Goal: Task Accomplishment & Management: Manage account settings

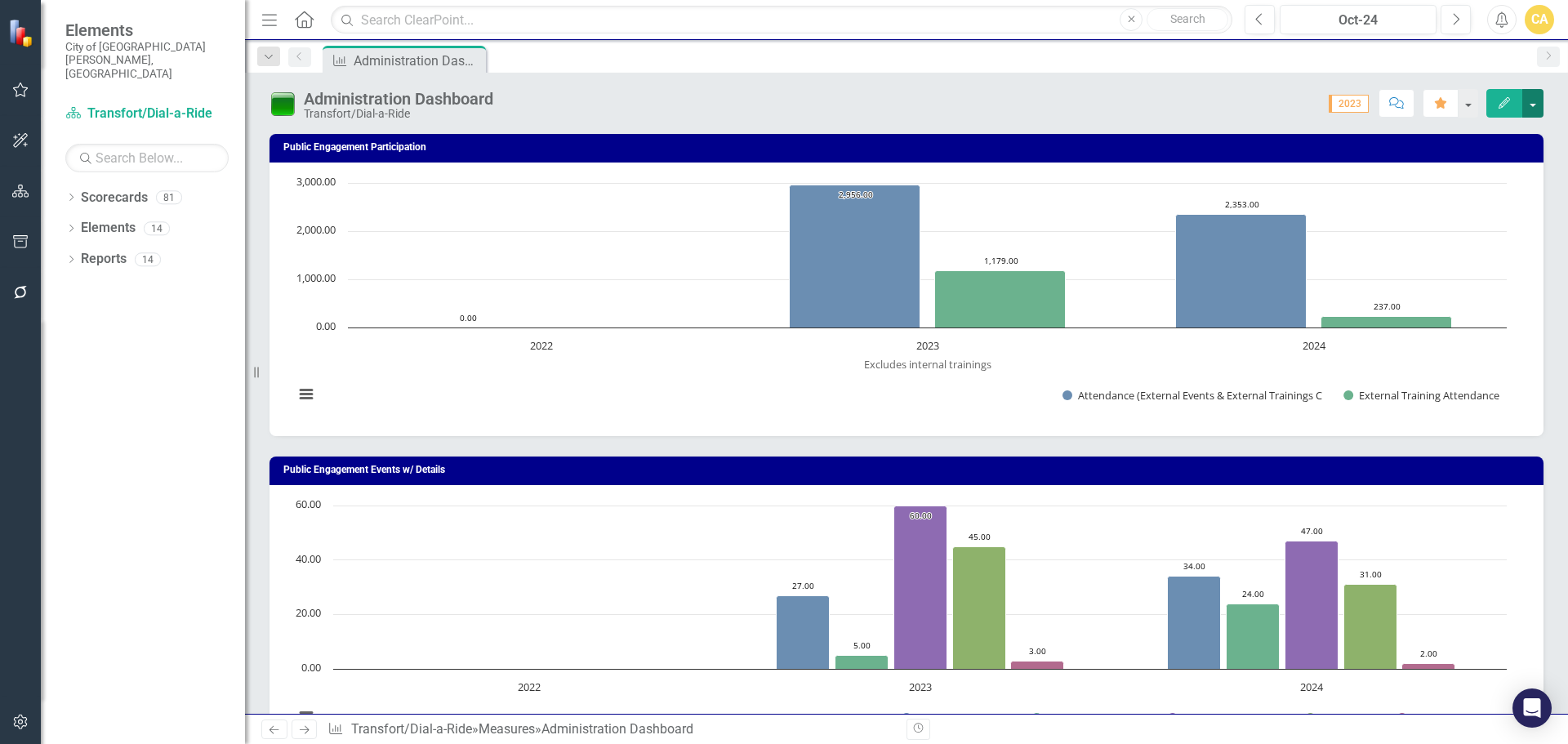
click at [1537, 103] on button "button" at bounding box center [1532, 103] width 21 height 29
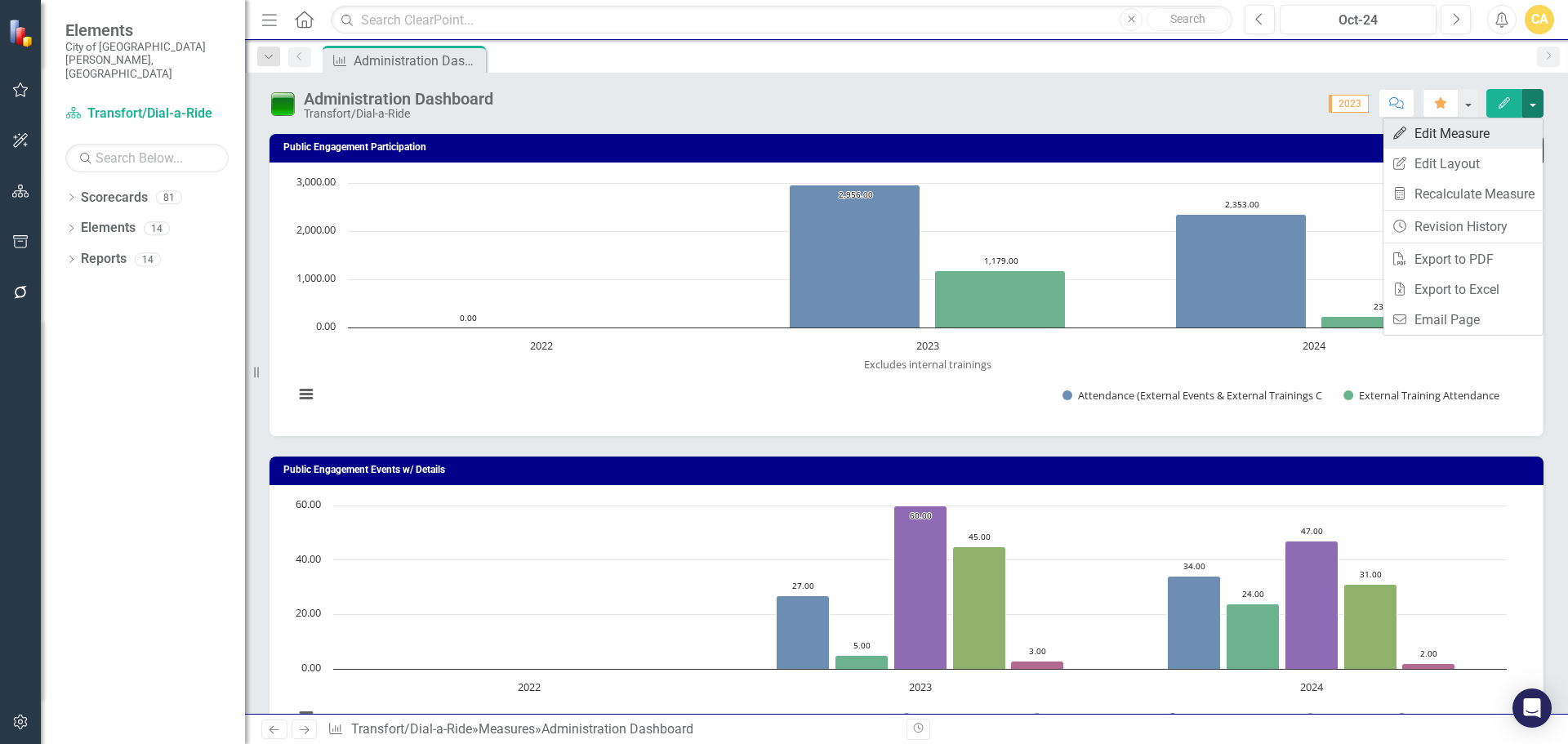
click at [1488, 121] on link "Edit Edit Measure" at bounding box center [1462, 133] width 159 height 31
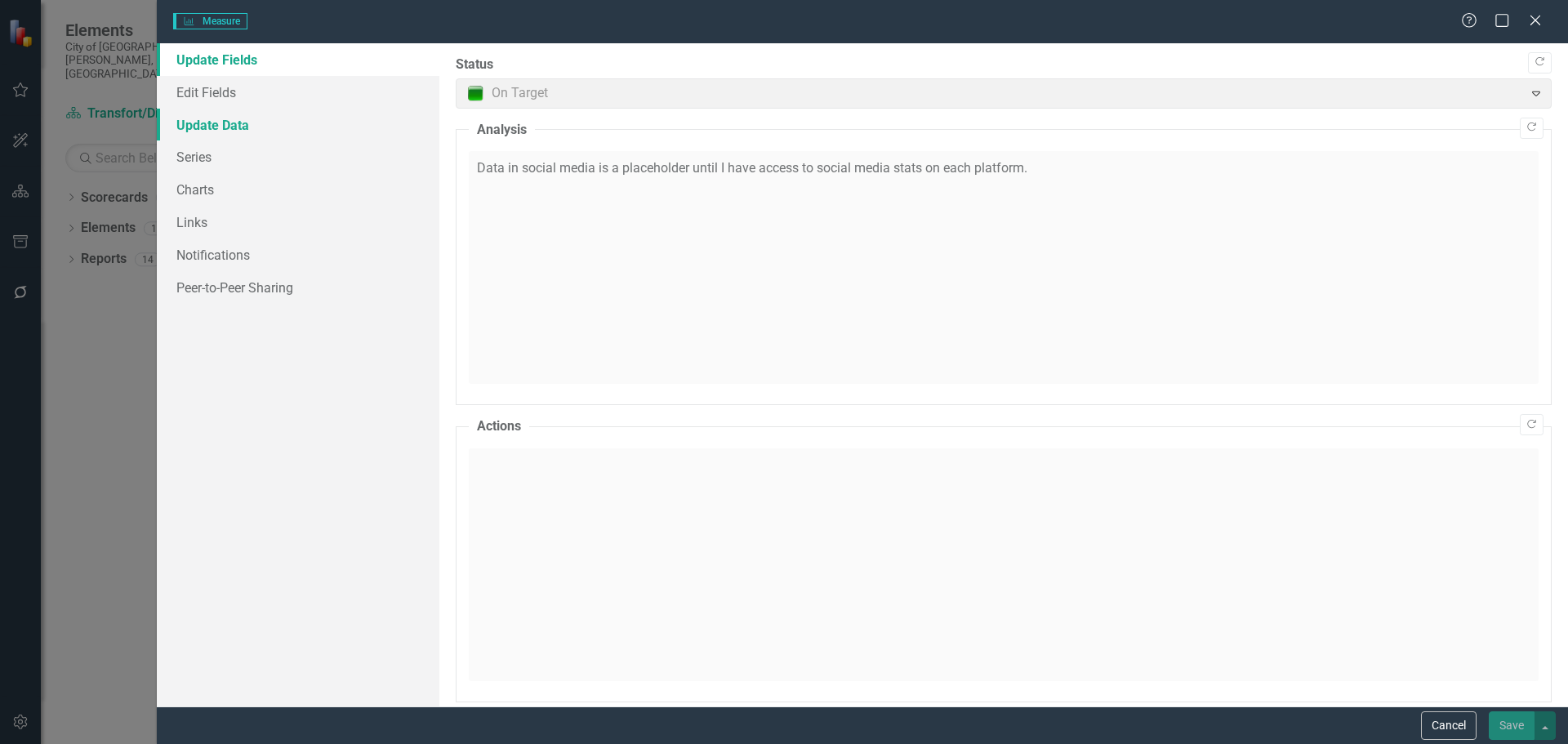
click at [239, 128] on link "Update Data" at bounding box center [297, 124] width 282 height 32
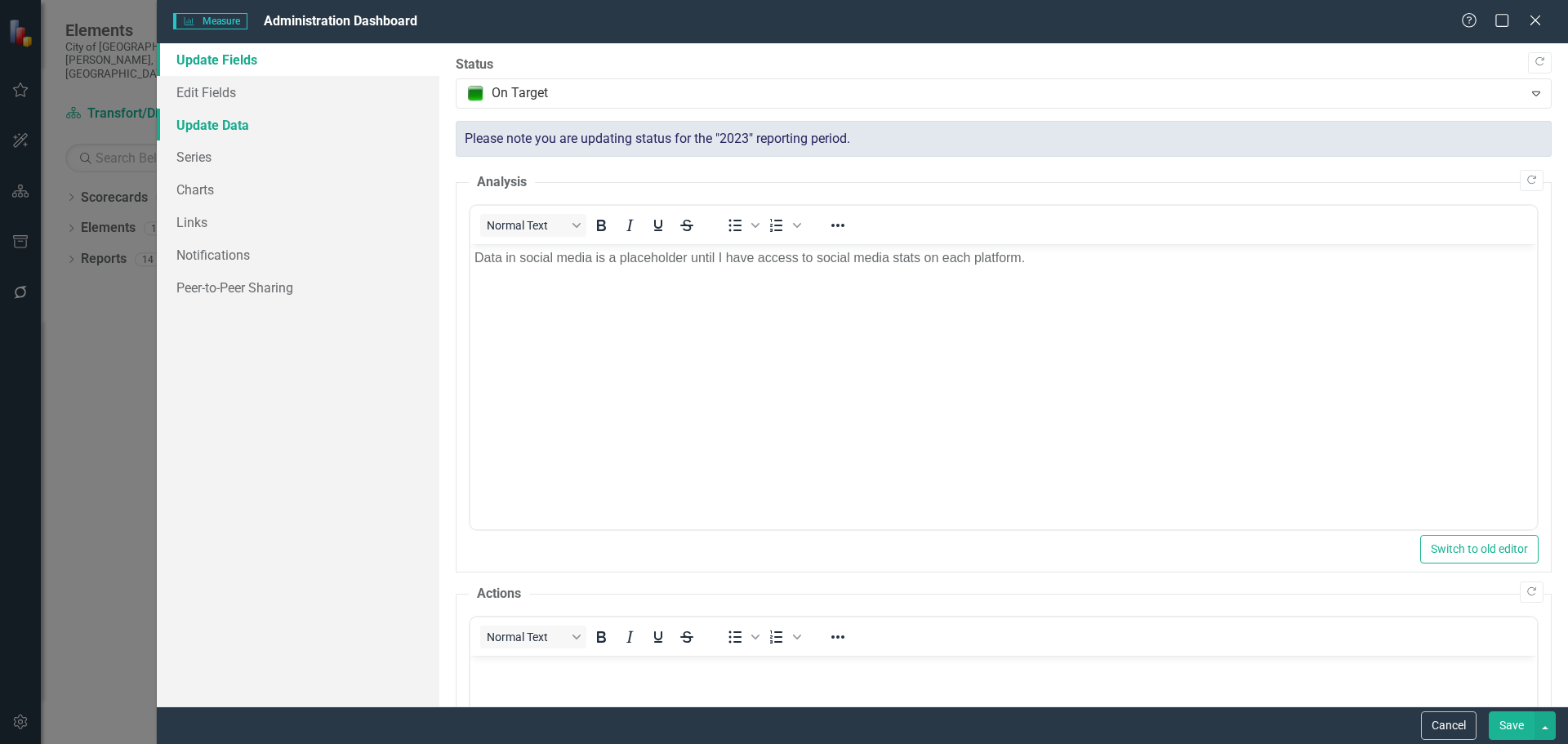
click at [238, 129] on link "Update Data" at bounding box center [297, 124] width 282 height 32
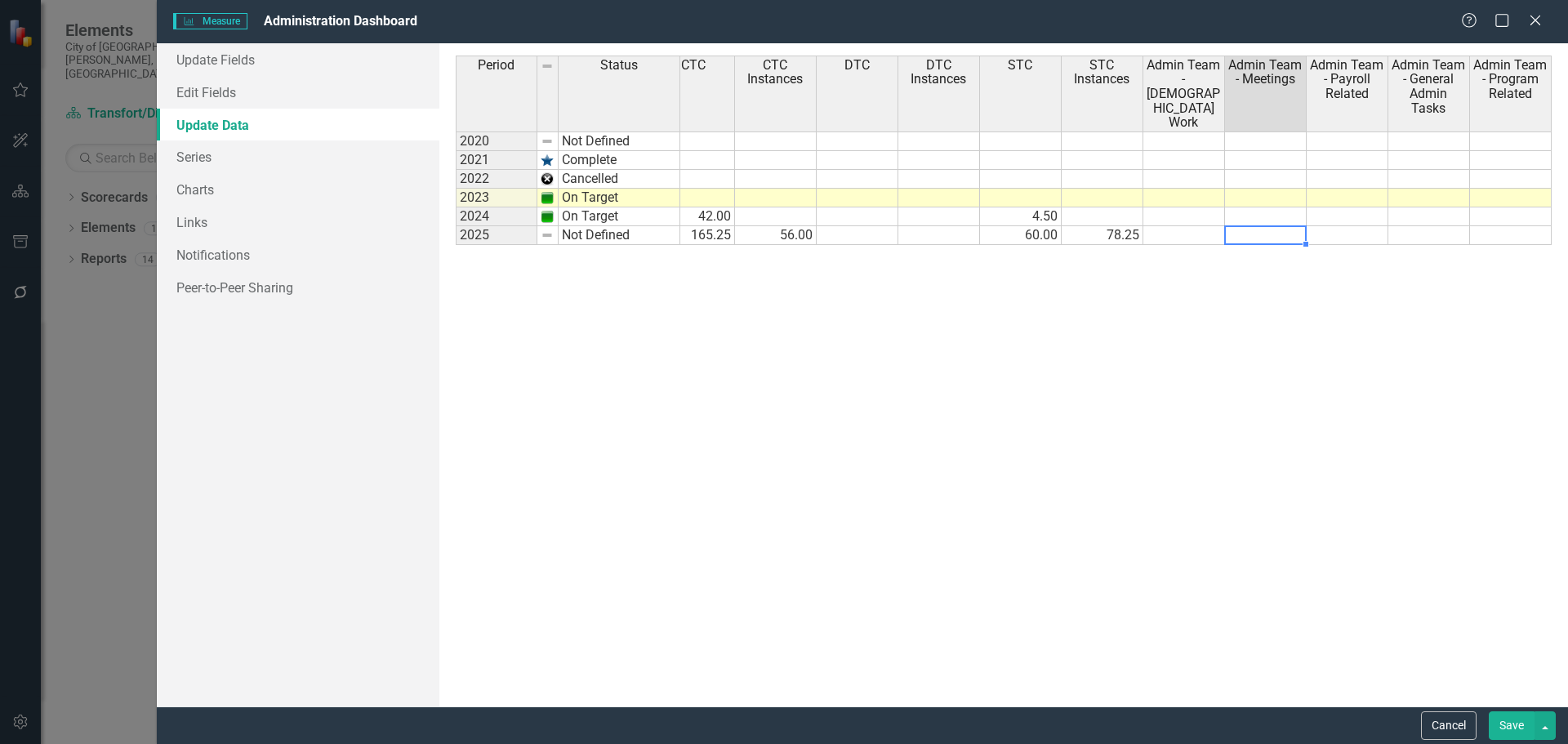
type textarea "45"
type textarea "21"
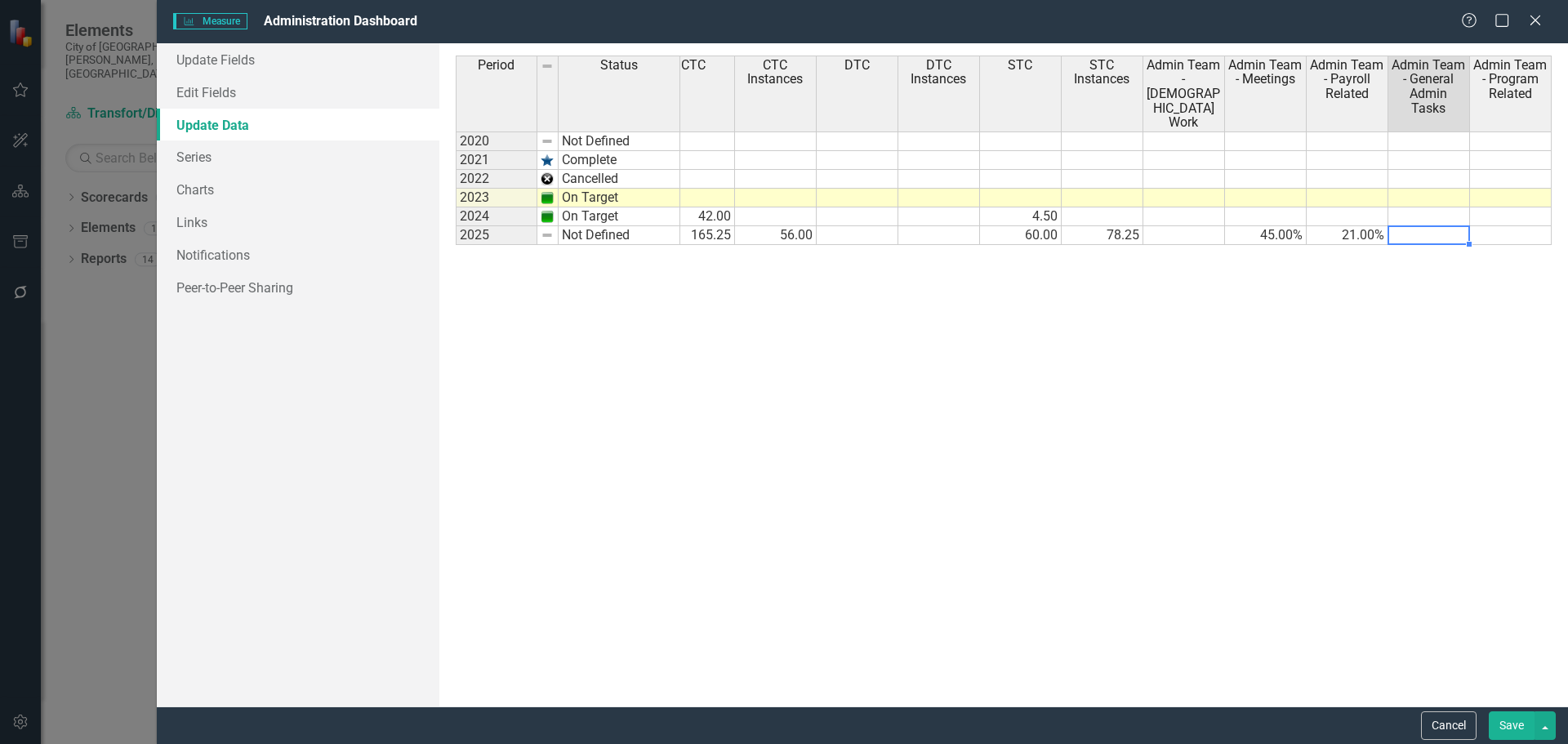
type textarea "5"
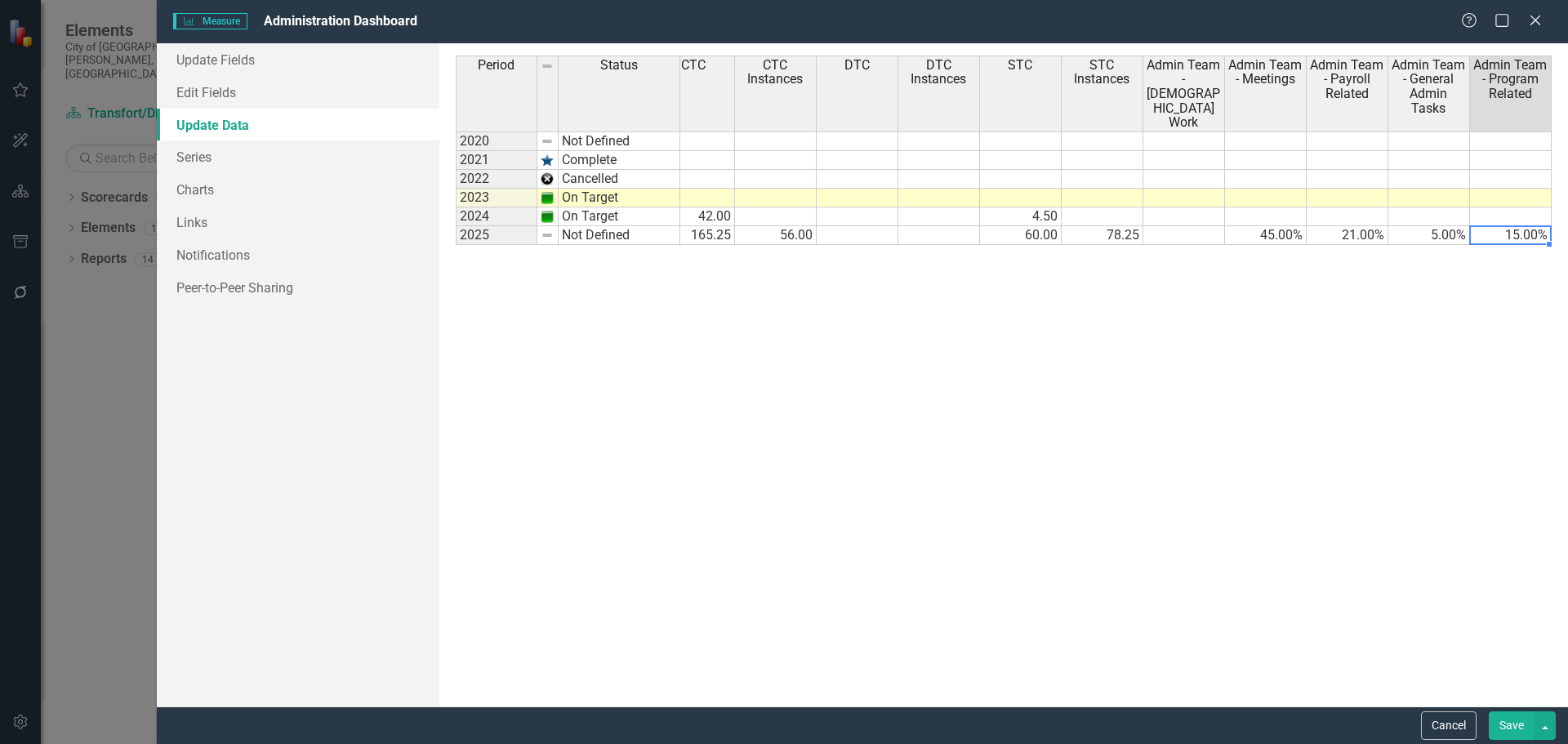
type textarea "15"
click at [1490, 232] on td "15.00%" at bounding box center [1511, 235] width 81 height 19
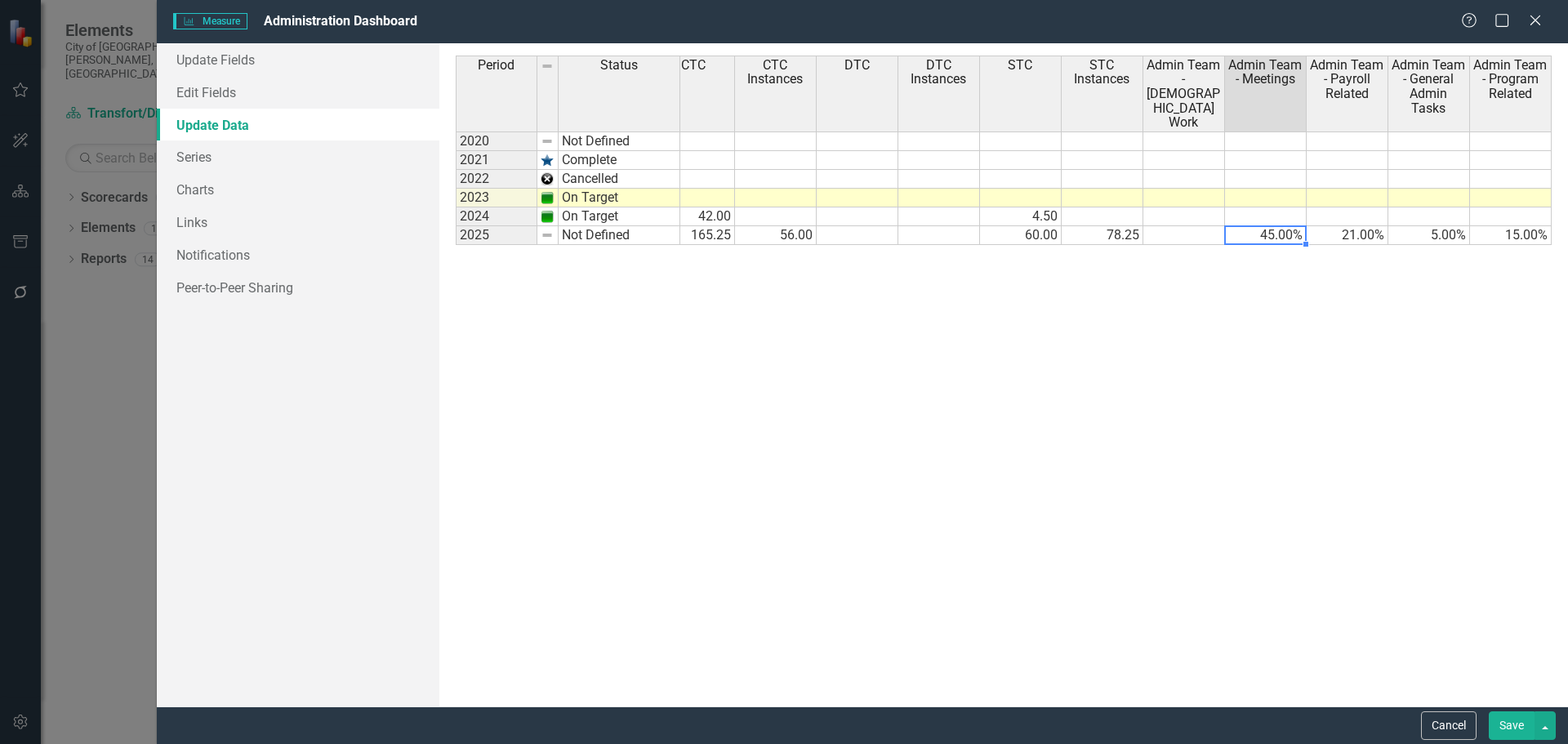
click at [1280, 235] on td "45.00%" at bounding box center [1265, 235] width 81 height 19
drag, startPoint x: 1341, startPoint y: 220, endPoint x: 1320, endPoint y: 249, distance: 35.8
click at [1337, 226] on tbody "17,555.00 69.70 25.00 2,419.00 1,006.00 4.00 3.50 6,859.00 2.33 374.00 19,783.0…" at bounding box center [694, 188] width 1715 height 114
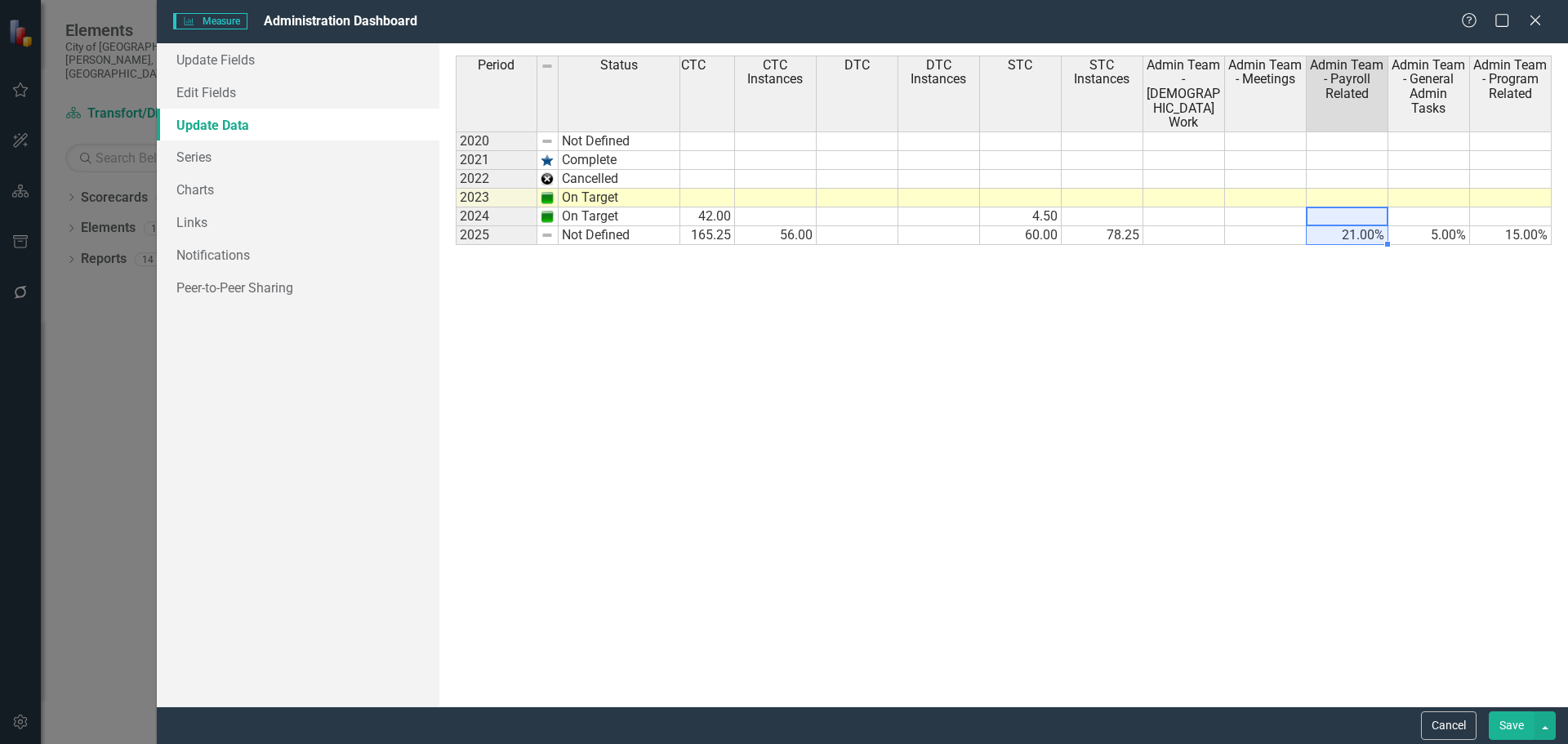
click at [1325, 239] on td "21.00%" at bounding box center [1347, 235] width 81 height 19
click at [1436, 227] on td "5.00%" at bounding box center [1429, 235] width 81 height 19
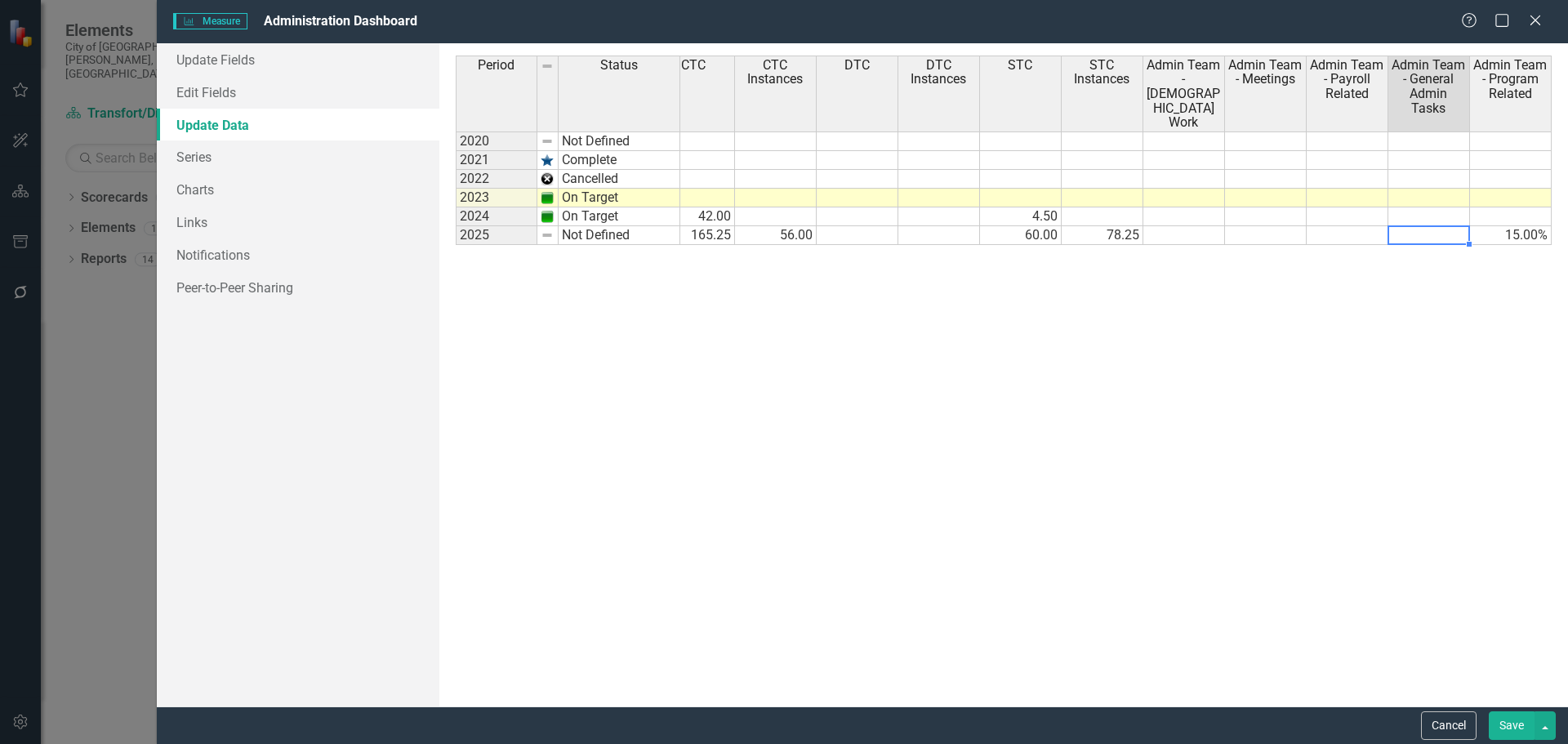
click at [1511, 235] on td "15.00%" at bounding box center [1511, 235] width 81 height 19
click at [1504, 717] on button "Save" at bounding box center [1511, 725] width 45 height 29
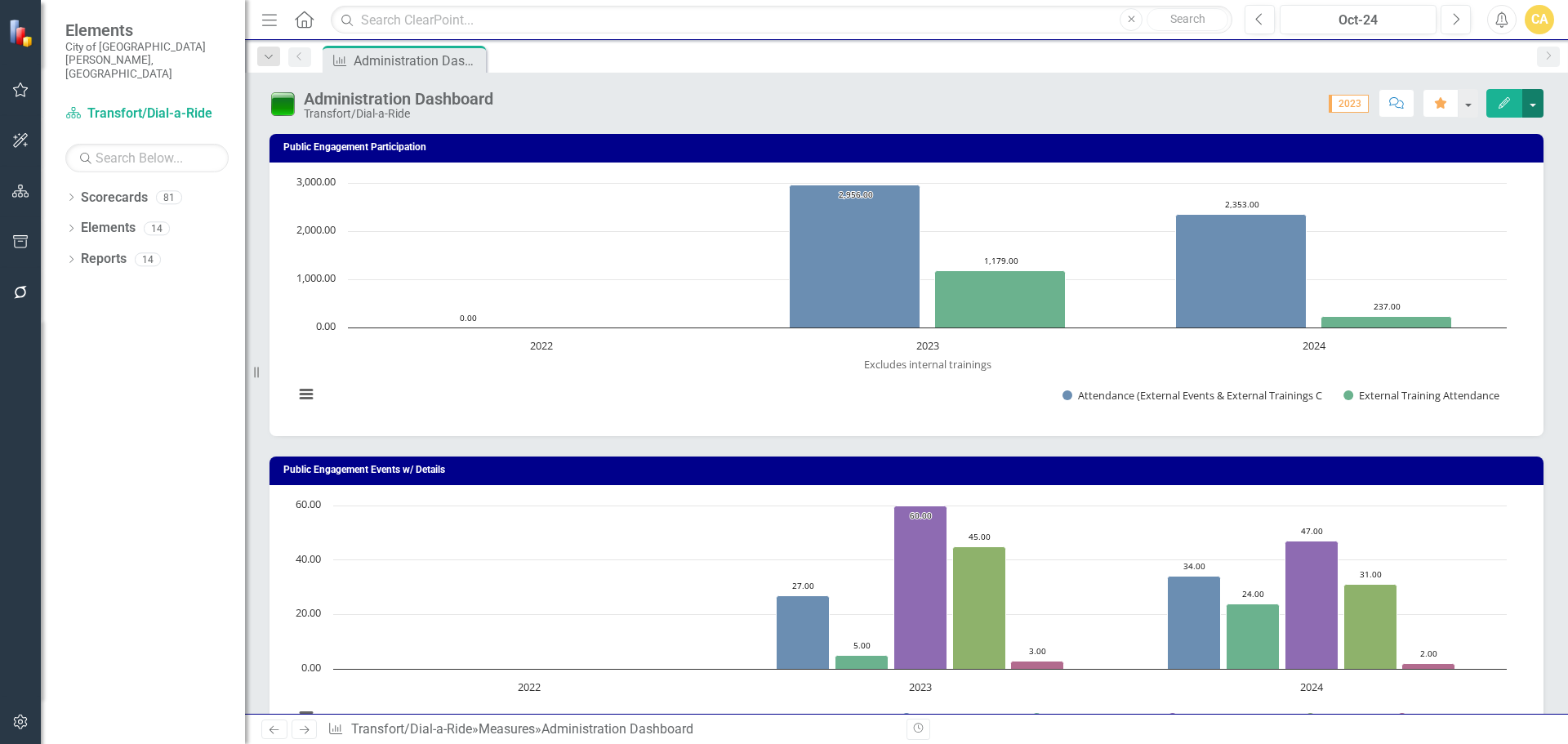
click at [1528, 104] on button "button" at bounding box center [1532, 103] width 21 height 29
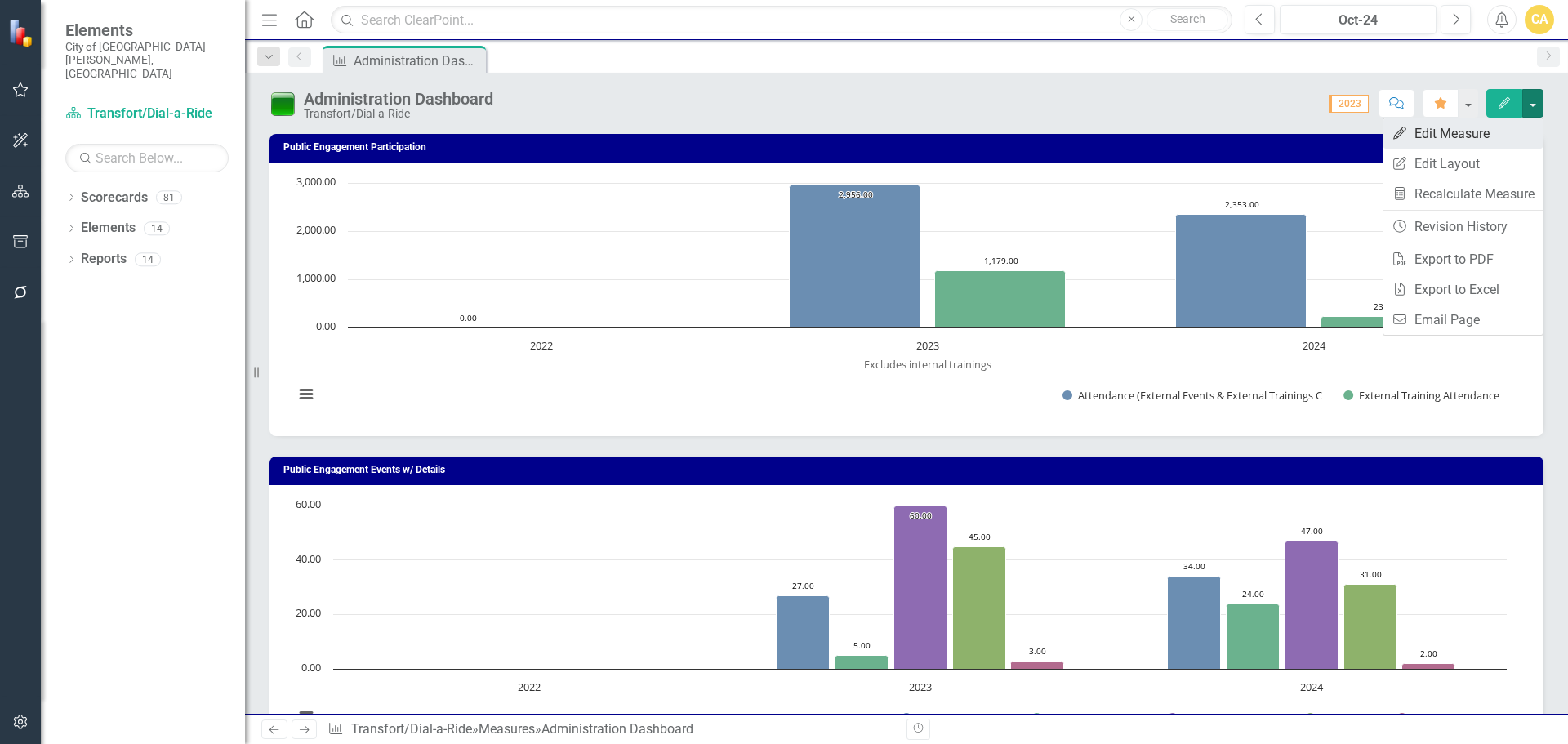
click at [1452, 134] on link "Edit Edit Measure" at bounding box center [1462, 133] width 159 height 31
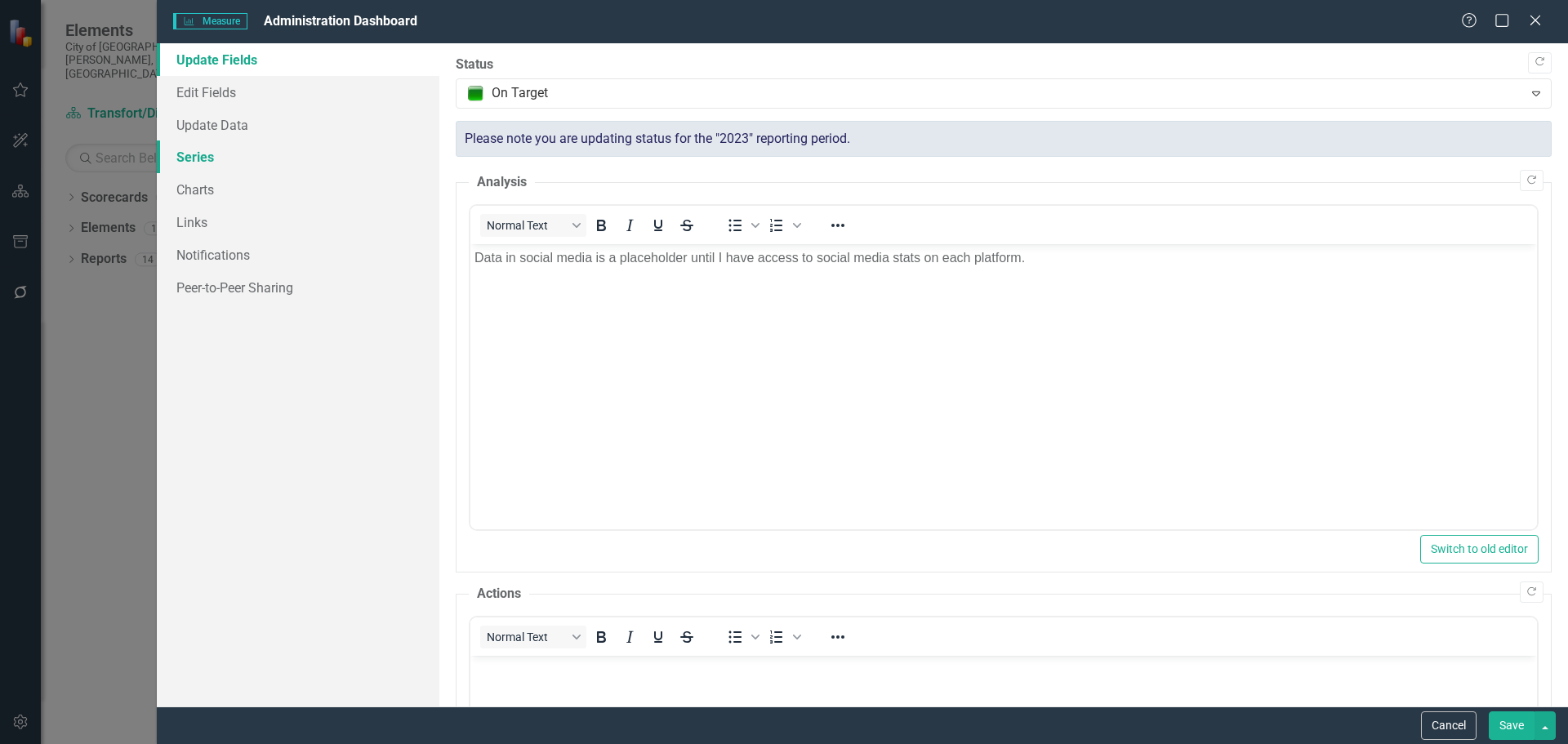
click at [193, 159] on link "Series" at bounding box center [297, 156] width 282 height 32
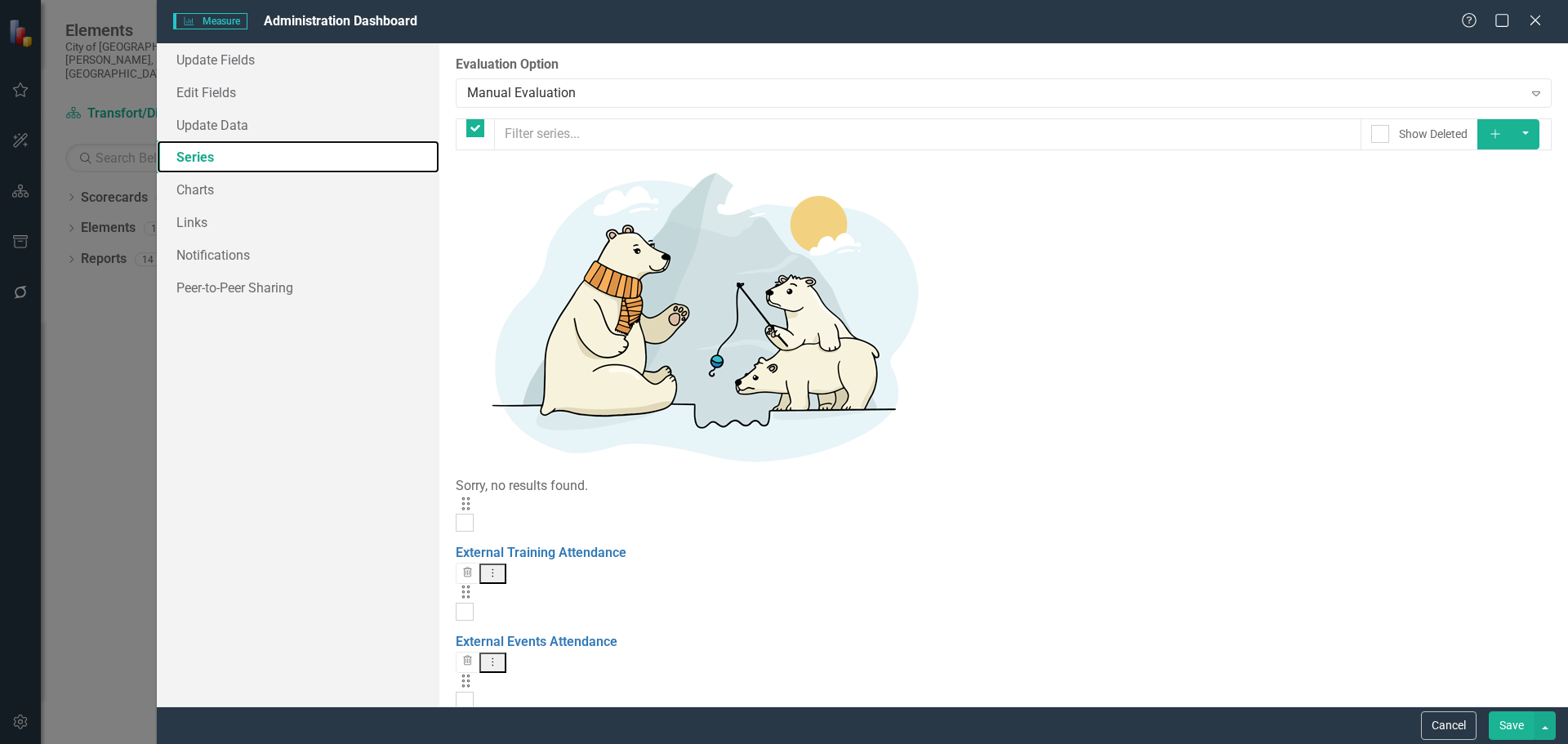
checkbox input "false"
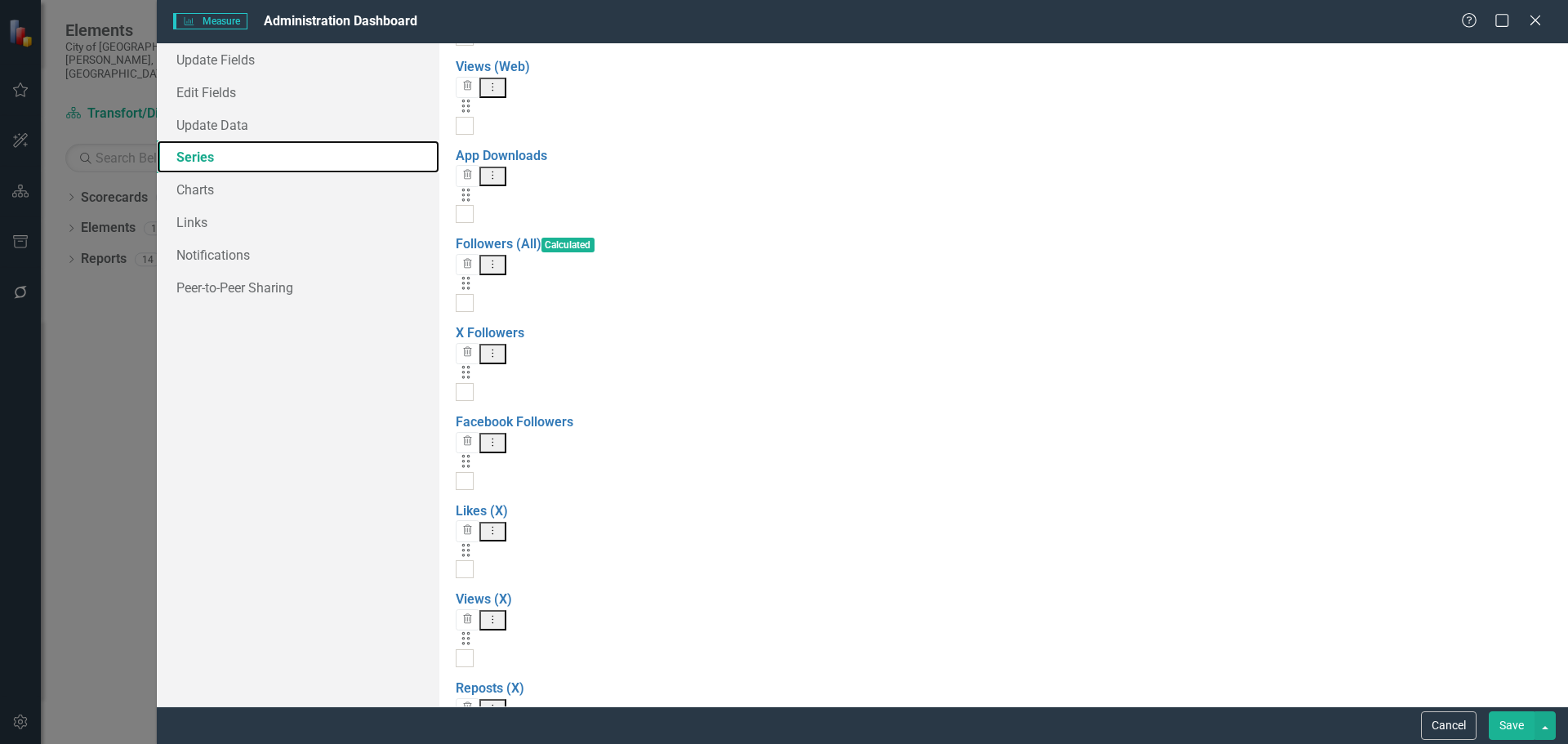
scroll to position [1936, 0]
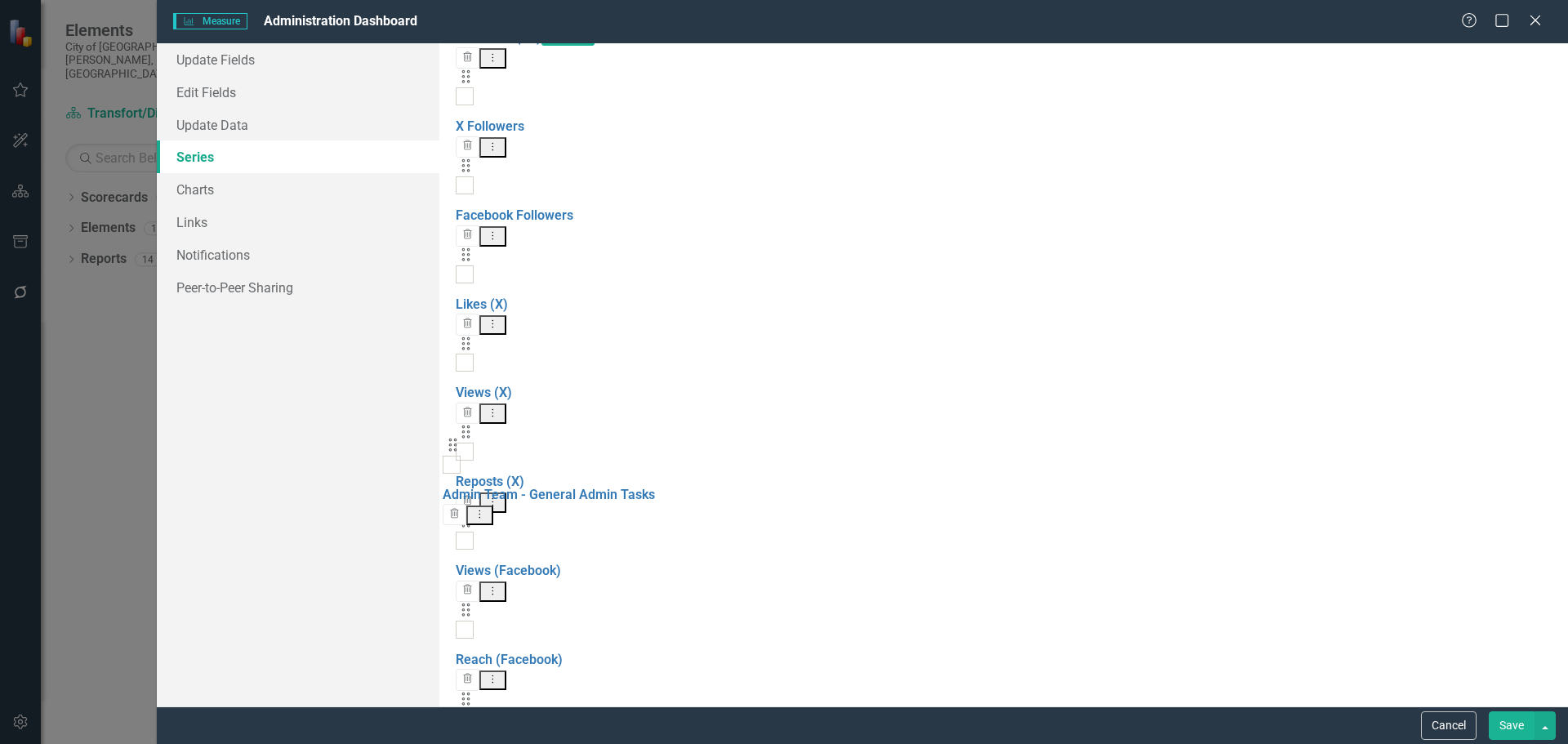
drag, startPoint x: 469, startPoint y: 614, endPoint x: 456, endPoint y: 459, distance: 155.5
click at [456, 459] on div "Drag External Training Attendance Trash Dropdown Menu Drag External Events Atte…" at bounding box center [1003, 690] width 1096 height 4261
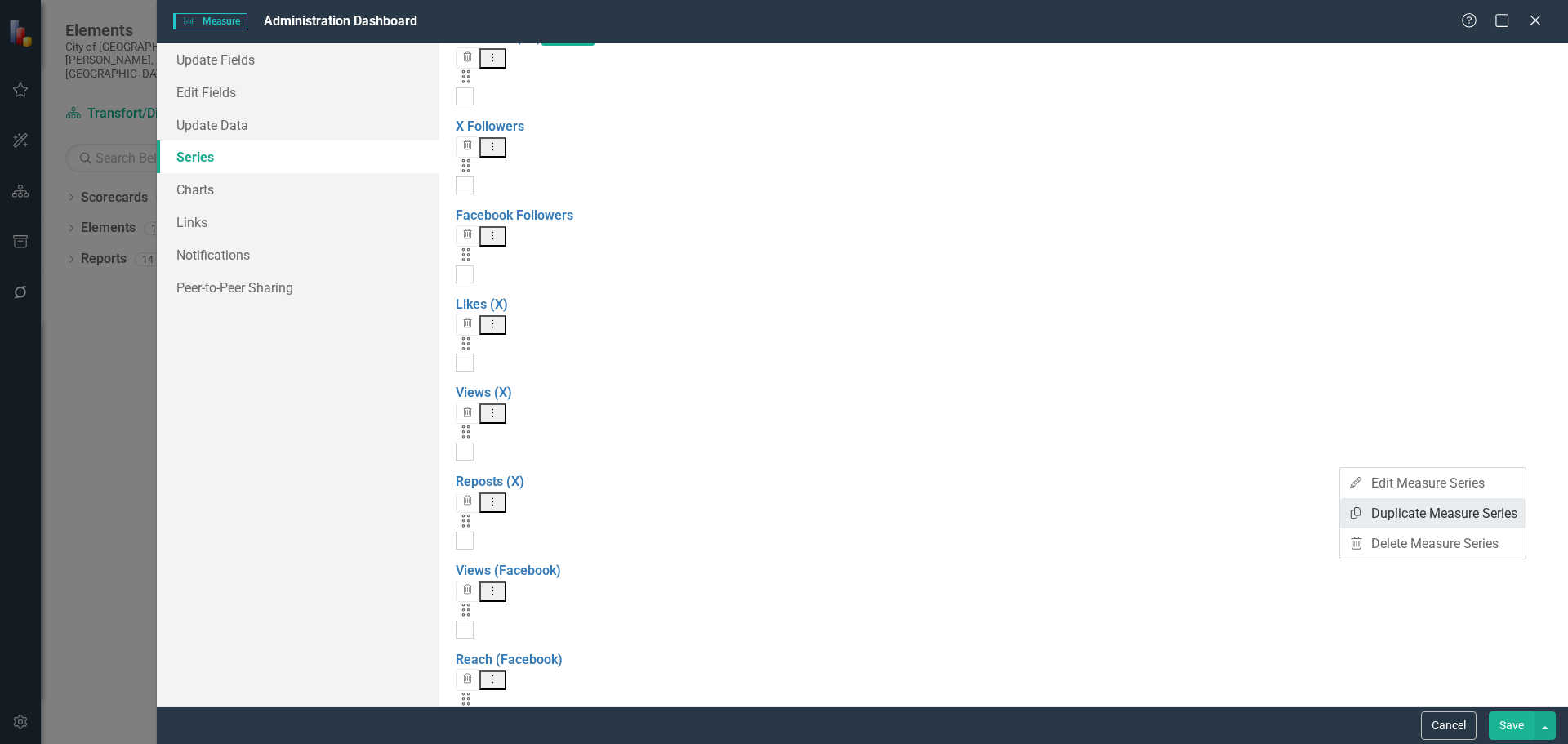
click at [1414, 516] on link "Copy Duplicate Measure Series" at bounding box center [1433, 513] width 185 height 31
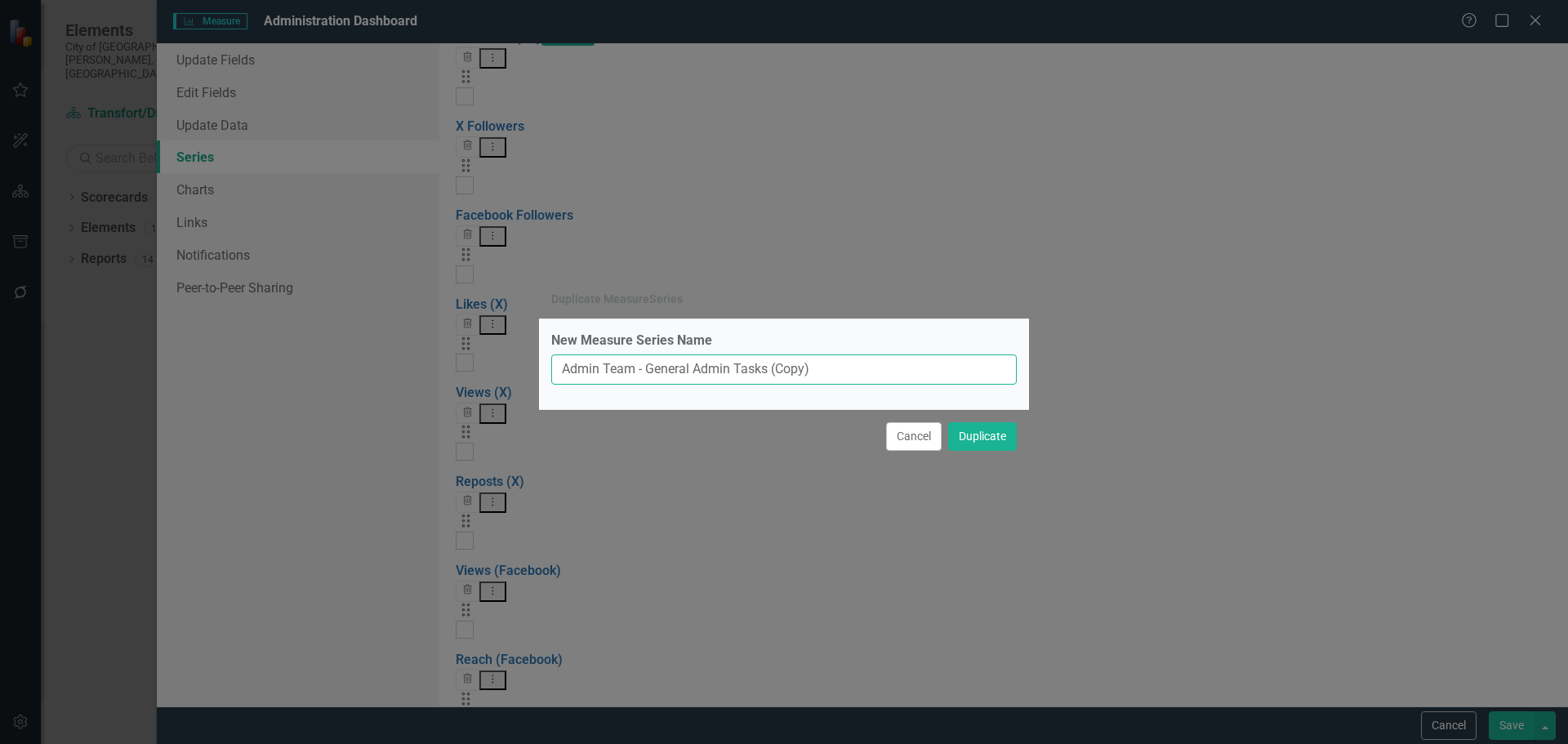
click at [843, 376] on input "Admin Team - General Admin Tasks (Copy)" at bounding box center [783, 369] width 466 height 31
type input "Admin Team - HR"
click at [895, 440] on button "Cancel" at bounding box center [914, 436] width 56 height 29
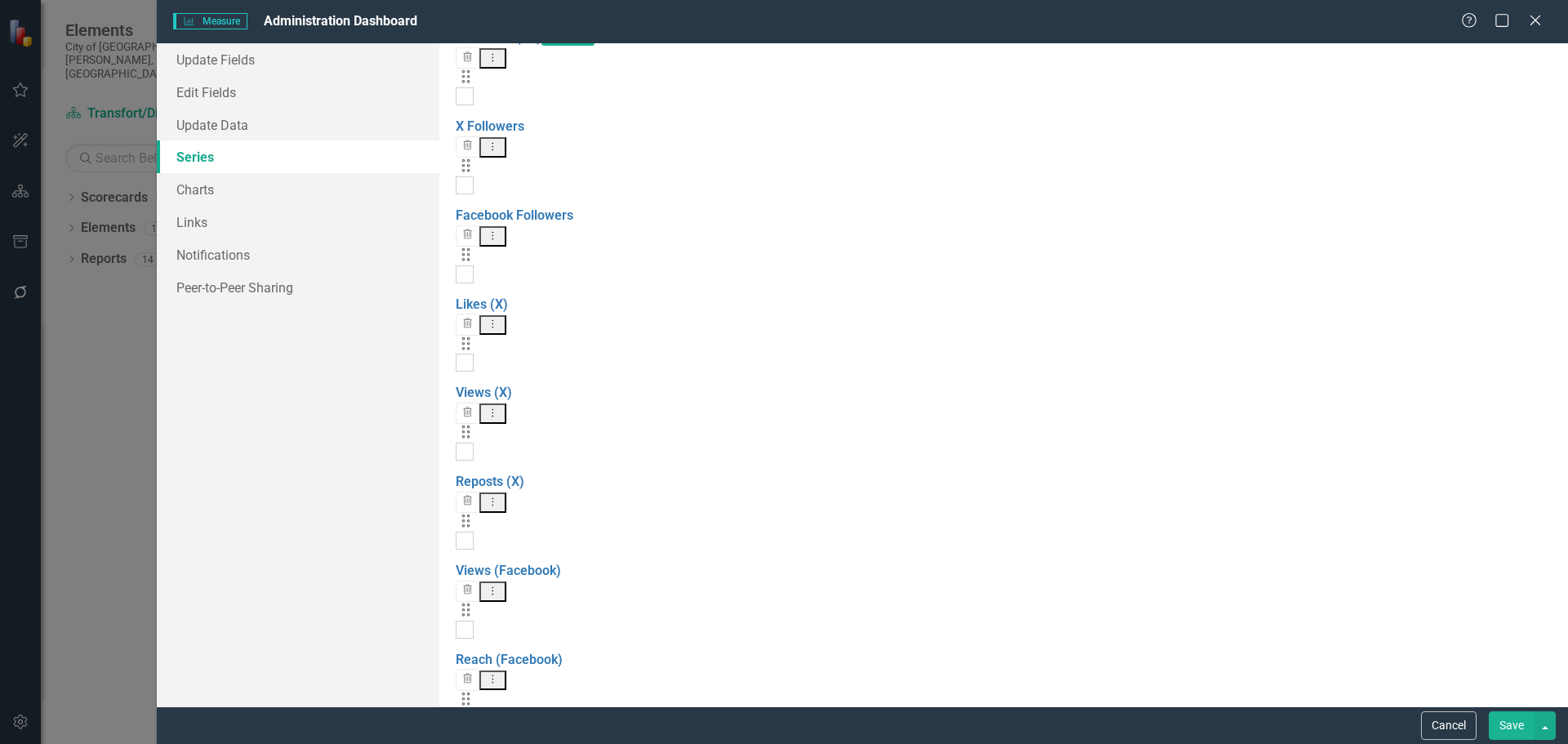
click at [1397, 511] on link "Copy Duplicate Measure Series" at bounding box center [1433, 513] width 185 height 31
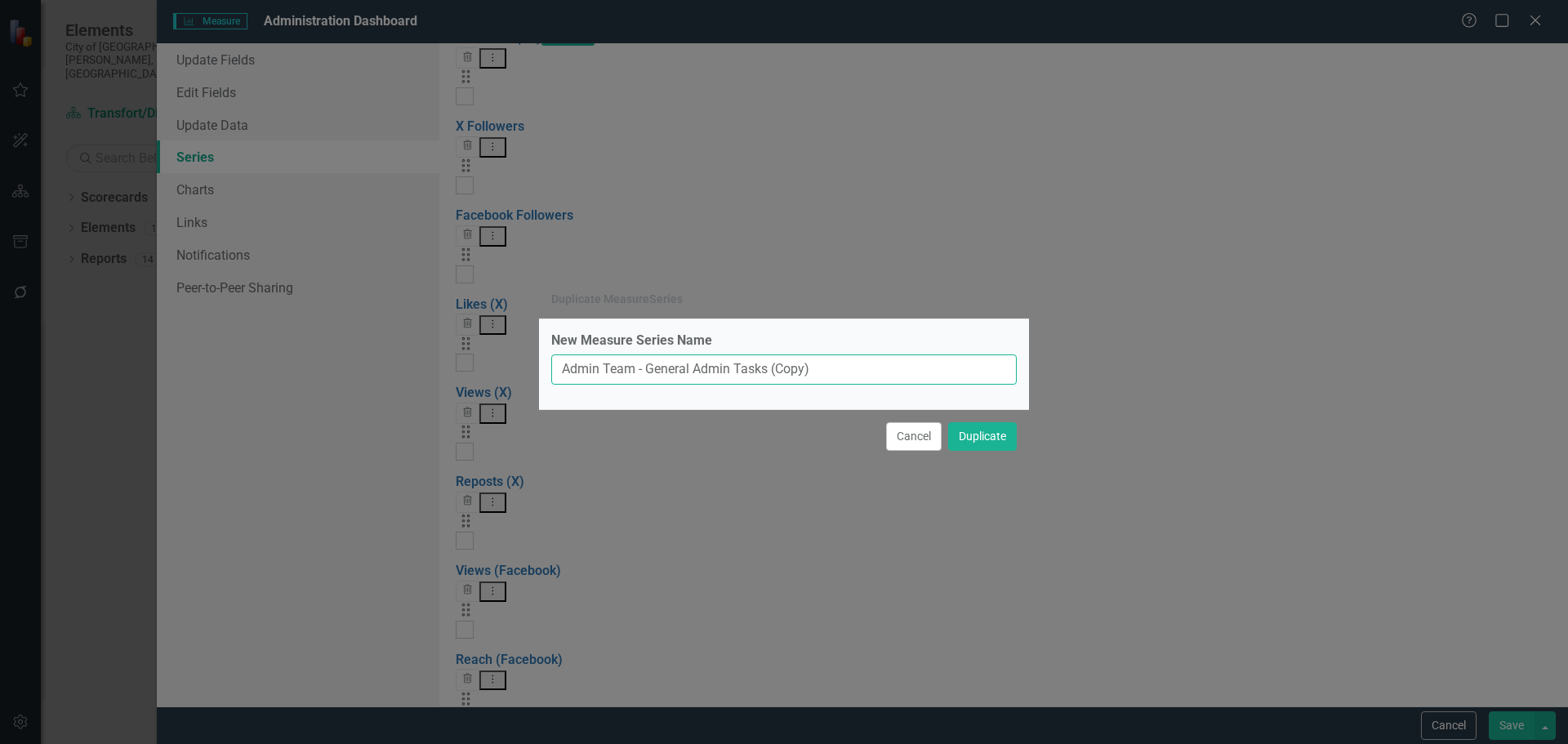
drag, startPoint x: 830, startPoint y: 366, endPoint x: 650, endPoint y: 372, distance: 180.1
click at [650, 372] on input "Admin Team - General Admin Tasks (Copy)" at bounding box center [783, 369] width 466 height 31
type input "Admin Team - HR Related"
click at [974, 438] on button "Duplicate" at bounding box center [982, 436] width 68 height 29
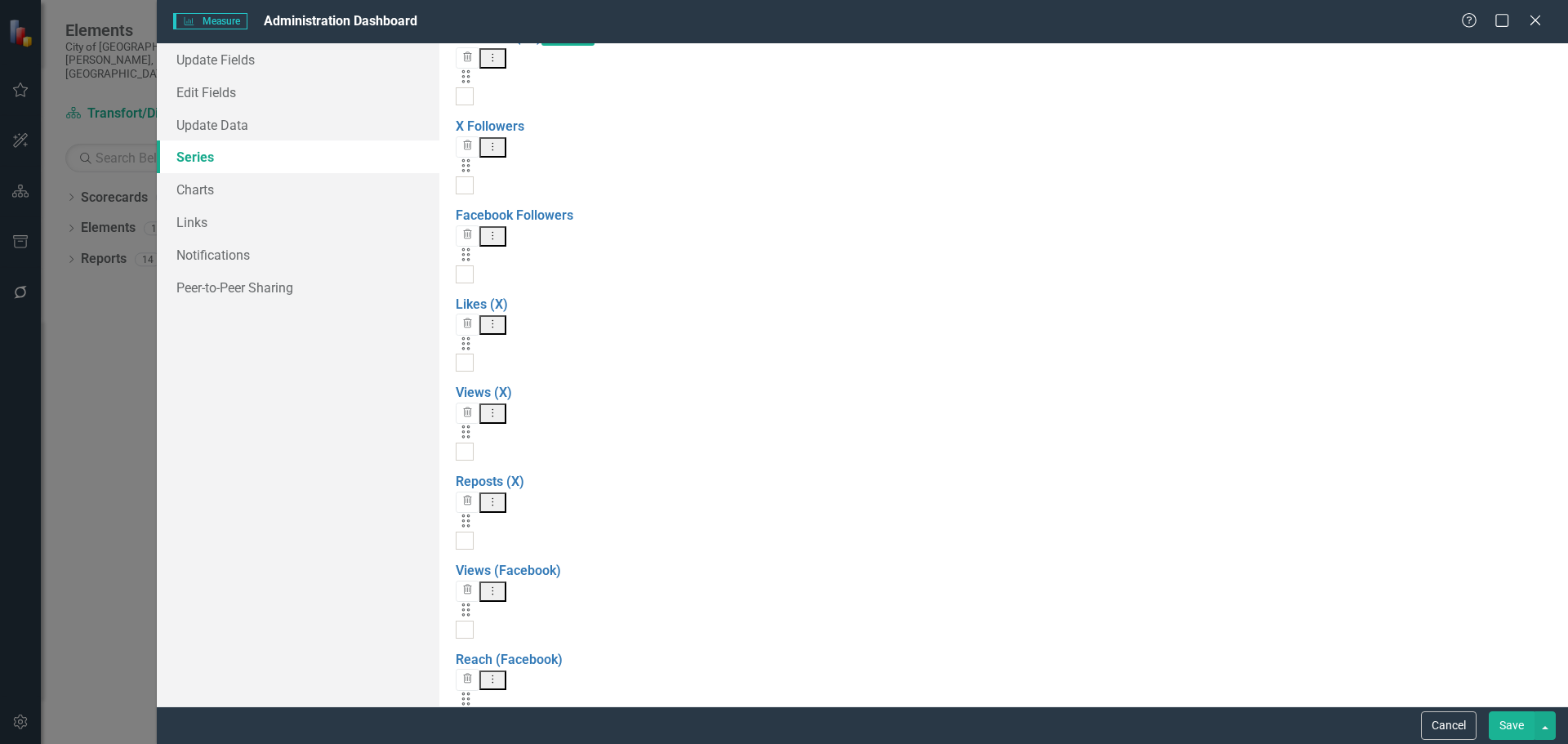
scroll to position [1987, 0]
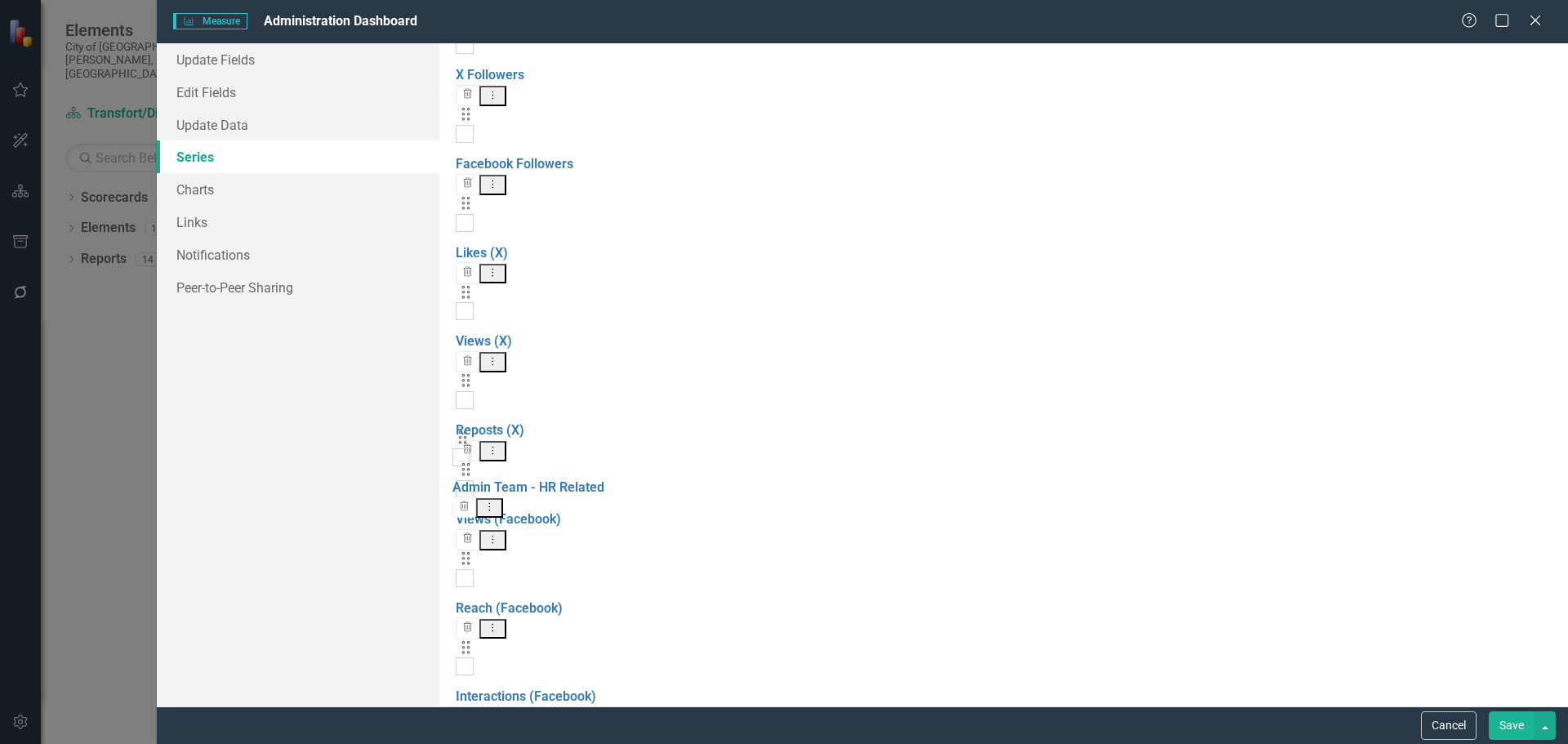
drag, startPoint x: 468, startPoint y: 662, endPoint x: 466, endPoint y: 448, distance: 214.0
click at [466, 448] on div "Drag External Training Attendance Trash Dropdown Menu Drag External Events Atte…" at bounding box center [1003, 683] width 1096 height 4350
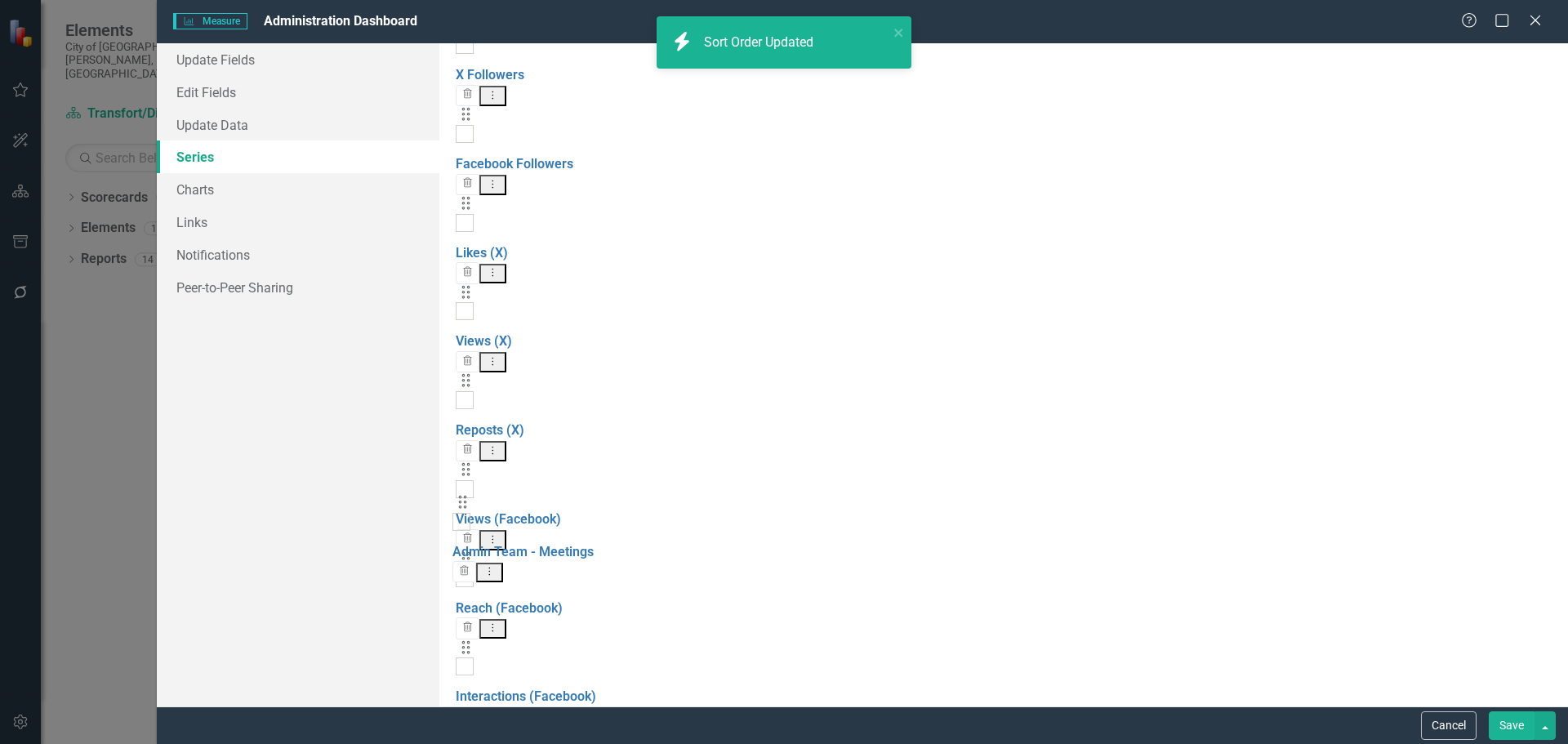
drag, startPoint x: 469, startPoint y: 560, endPoint x: 467, endPoint y: 506, distance: 54.0
click at [467, 506] on div "Drag External Training Attendance Trash Dropdown Menu Drag External Events Atte…" at bounding box center [1003, 683] width 1096 height 4350
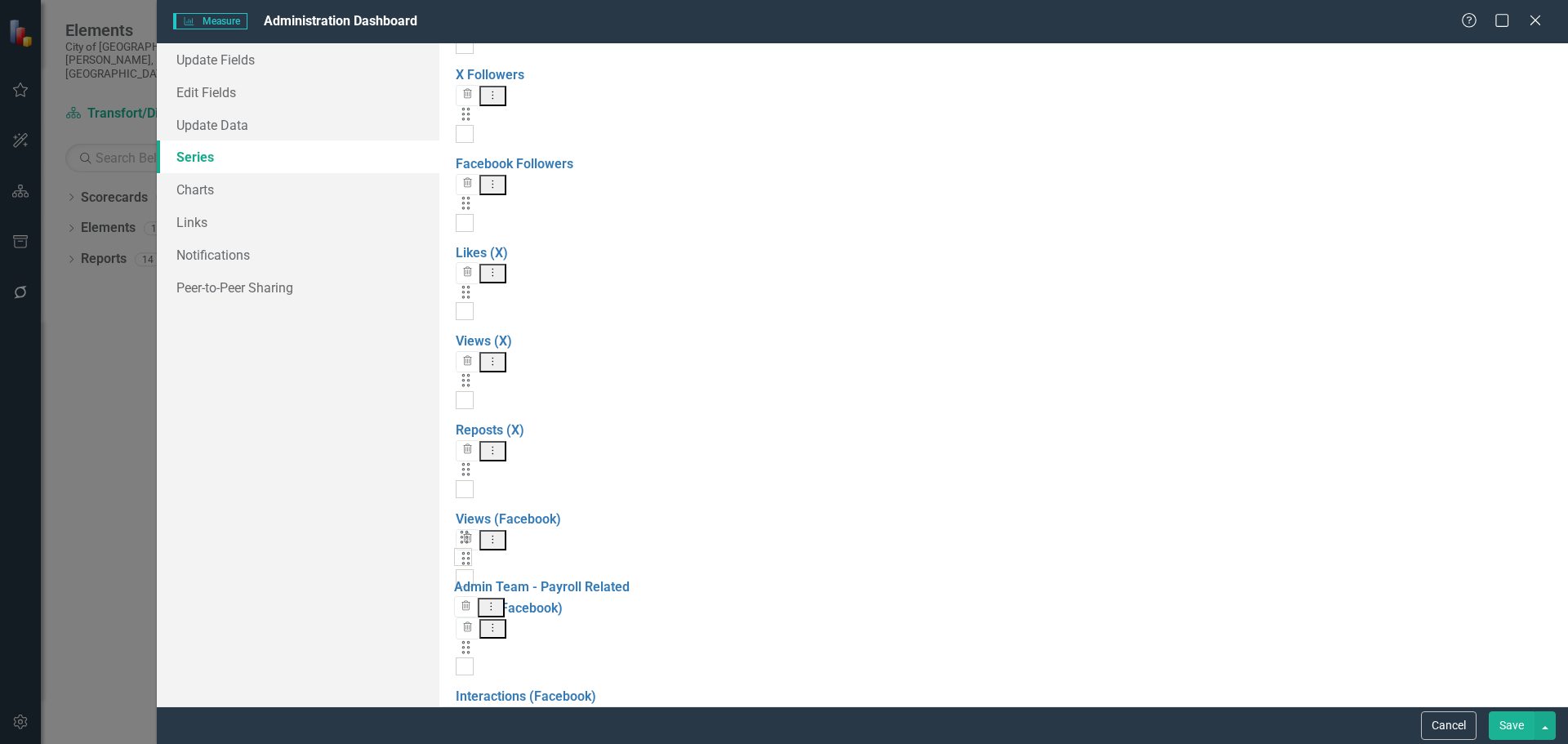
drag, startPoint x: 475, startPoint y: 612, endPoint x: 473, endPoint y: 550, distance: 62.0
click at [473, 550] on div "Drag External Training Attendance Trash Dropdown Menu Drag External Events Atte…" at bounding box center [1003, 683] width 1096 height 4350
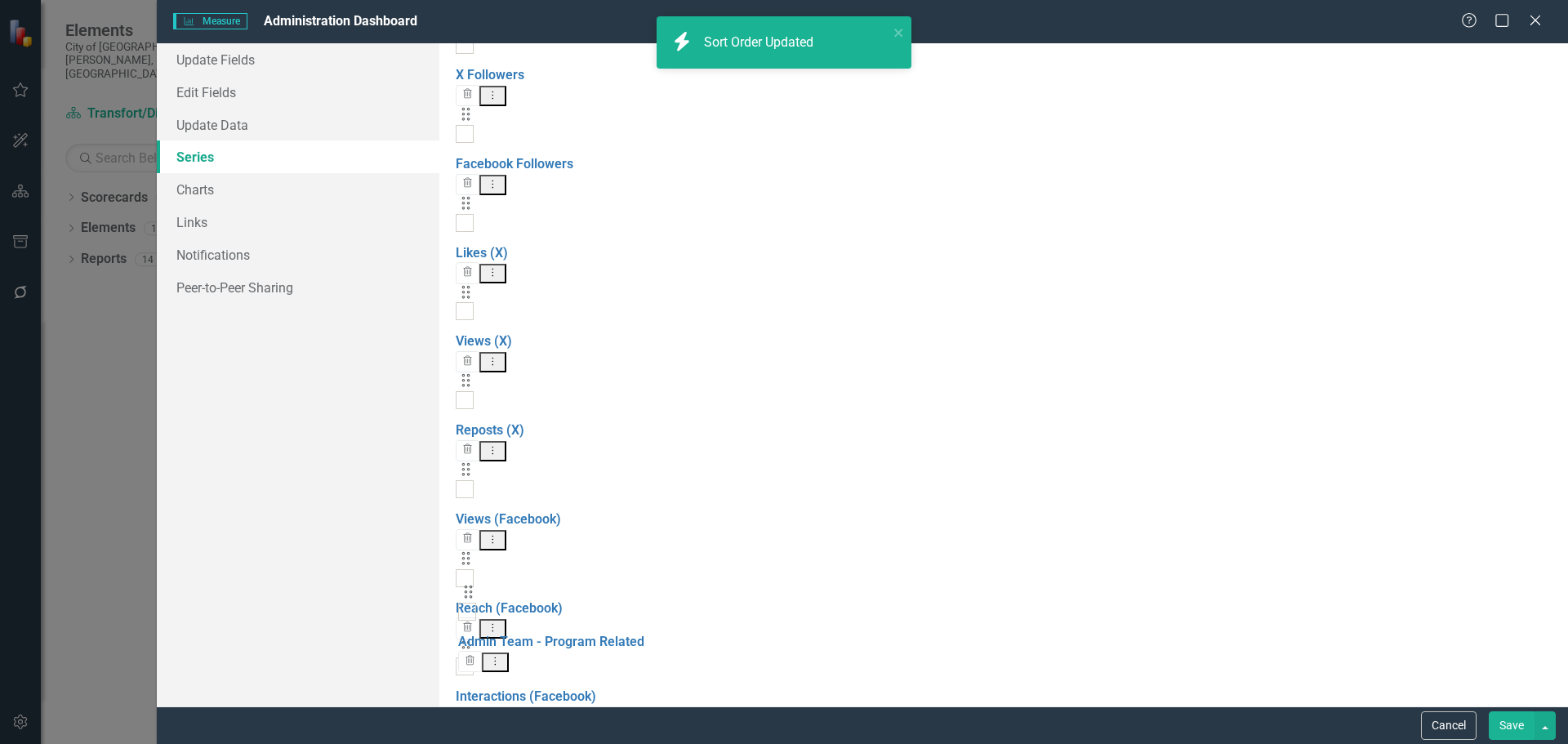
drag, startPoint x: 470, startPoint y: 666, endPoint x: 473, endPoint y: 607, distance: 59.1
click at [473, 607] on div "Drag External Training Attendance Trash Dropdown Menu Drag External Events Atte…" at bounding box center [1003, 683] width 1096 height 4350
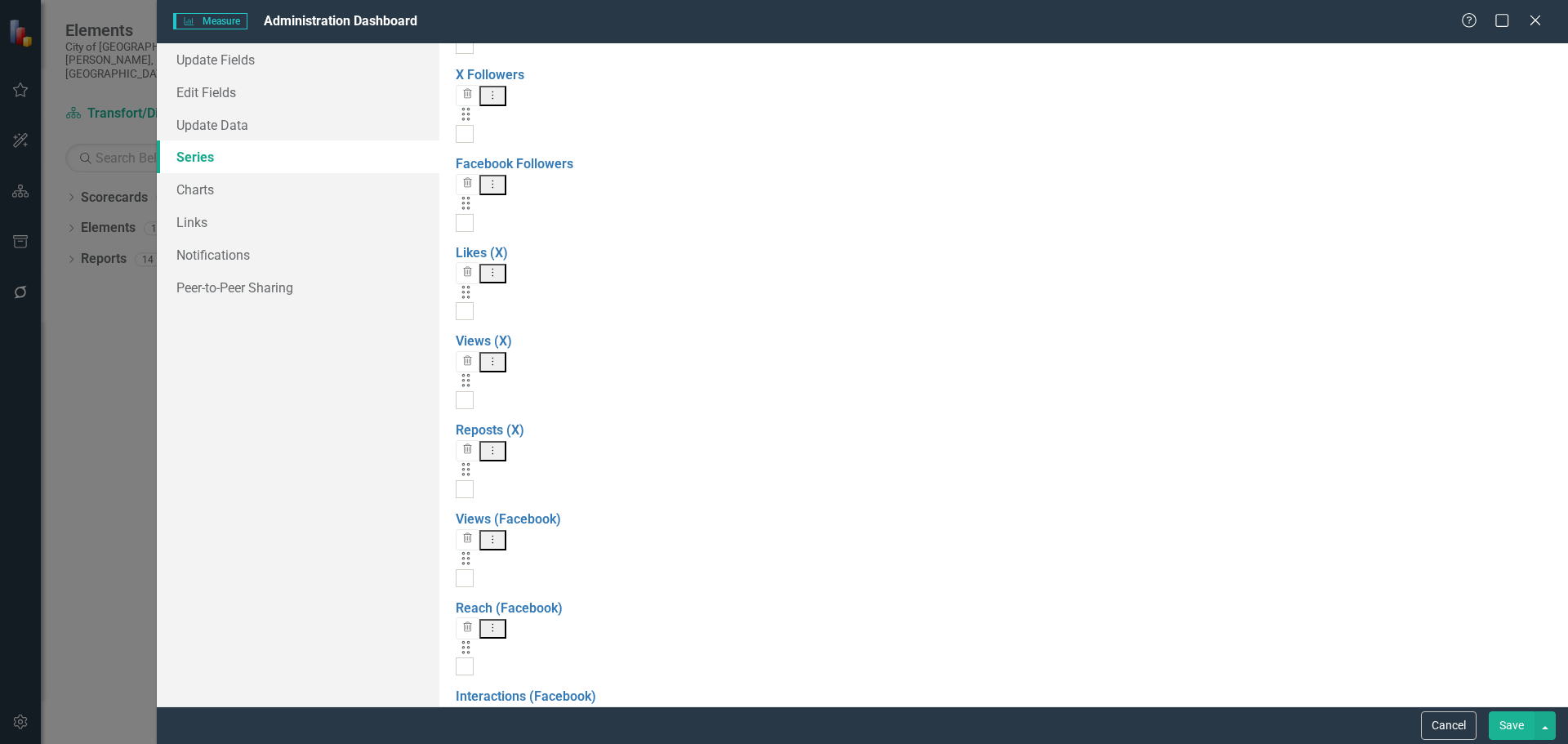
click at [1446, 661] on link "Copy Duplicate Measure Series" at bounding box center [1433, 667] width 185 height 31
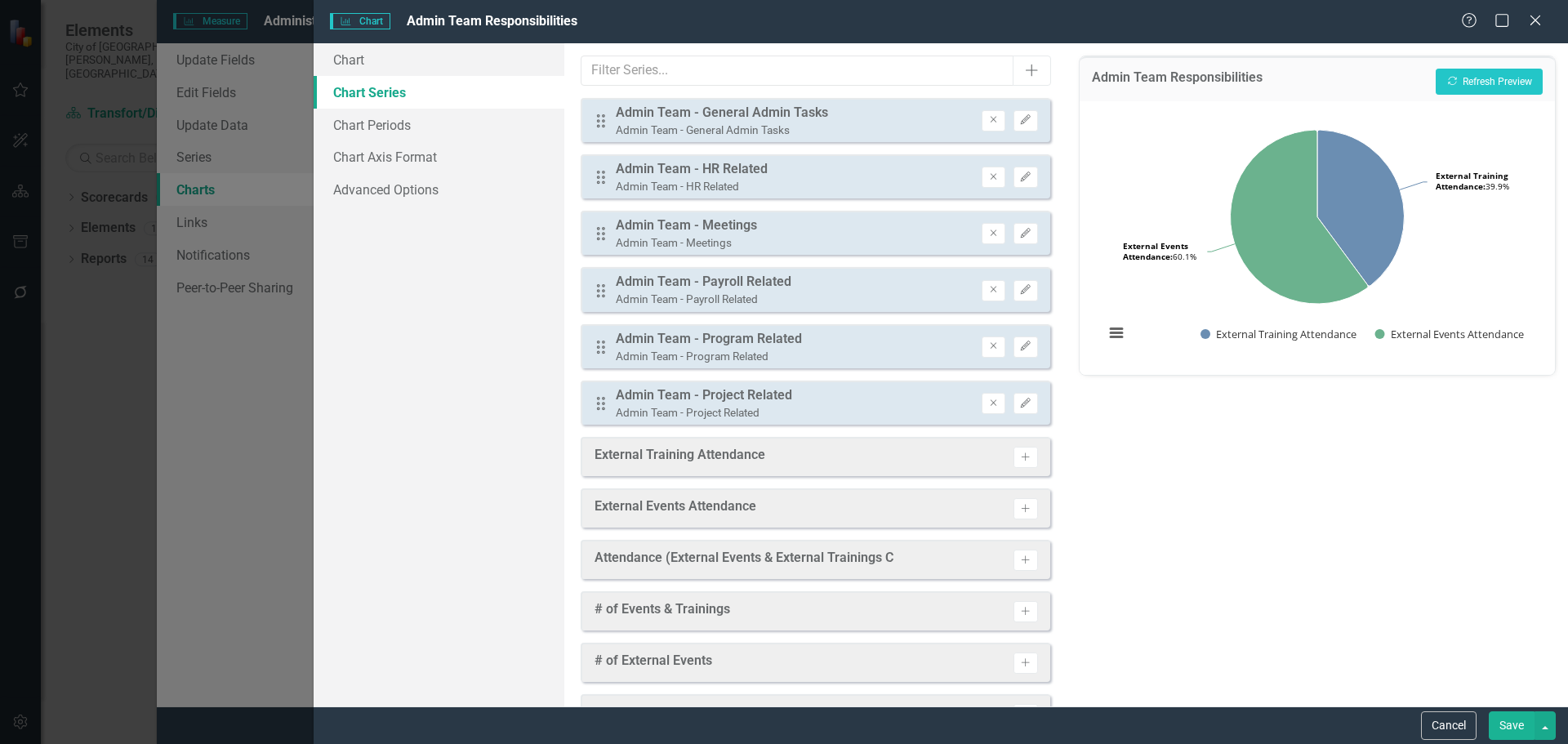
scroll to position [2006, 0]
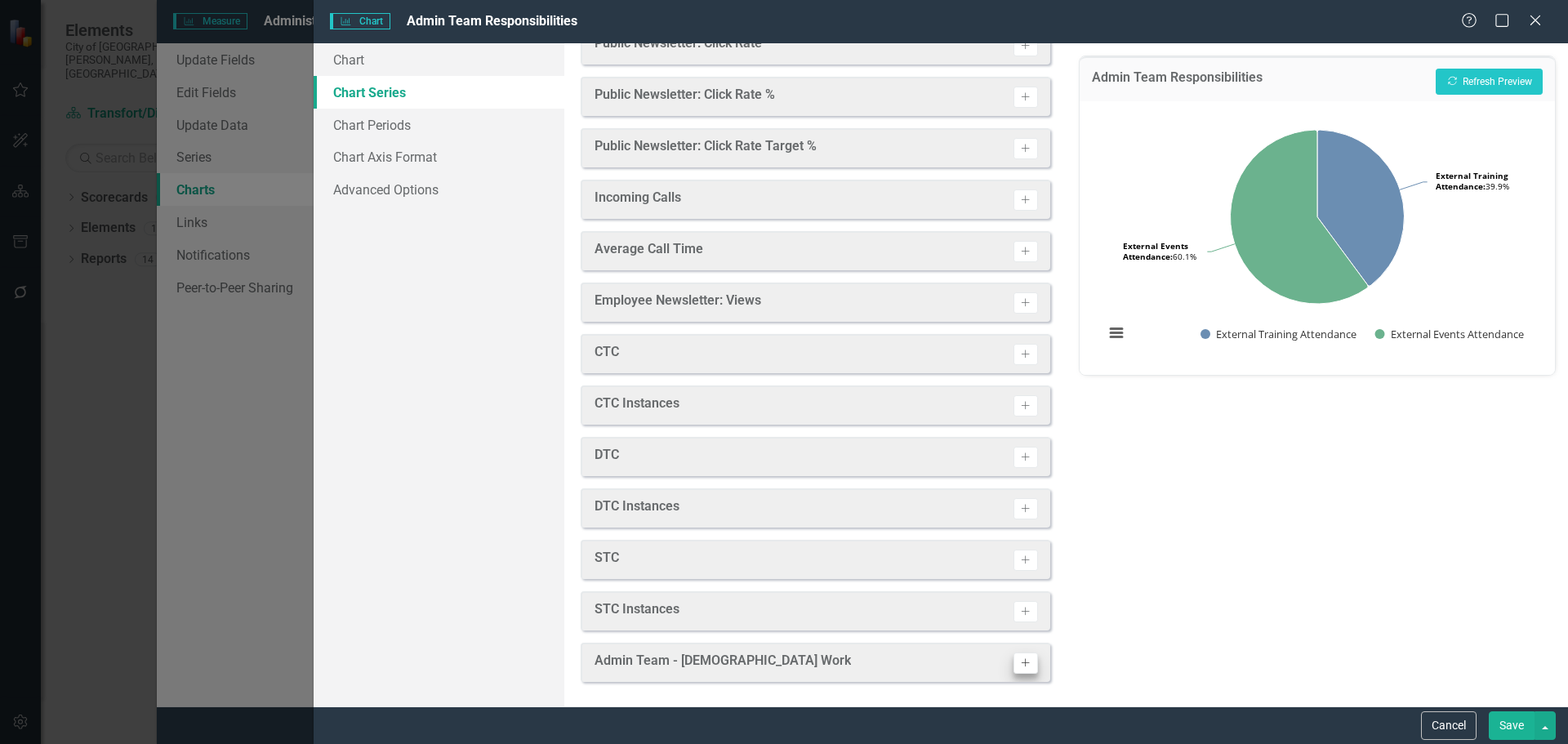
click at [1019, 663] on icon "Activate" at bounding box center [1025, 663] width 12 height 10
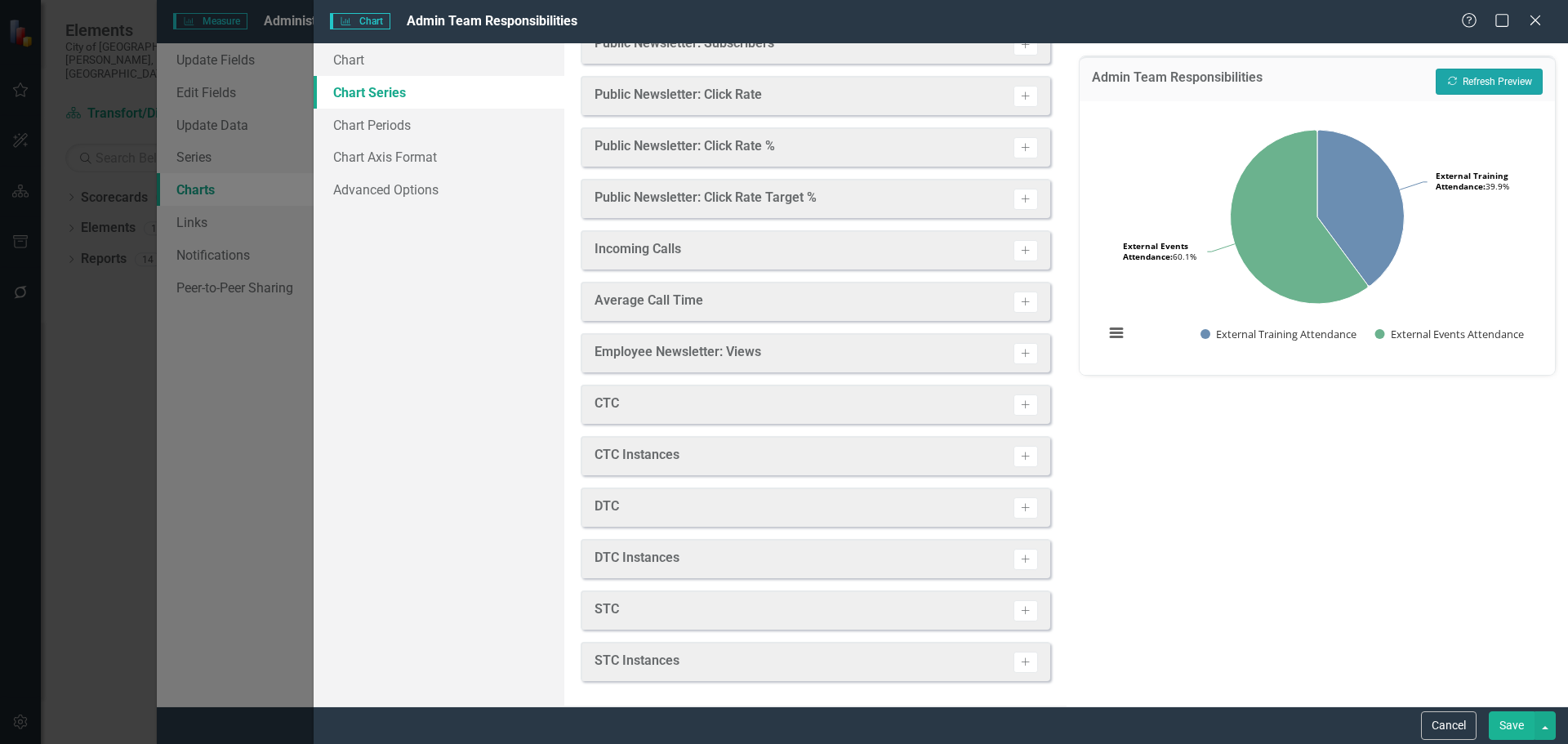
click at [1466, 87] on button "Recalculate Refresh Preview" at bounding box center [1489, 81] width 107 height 26
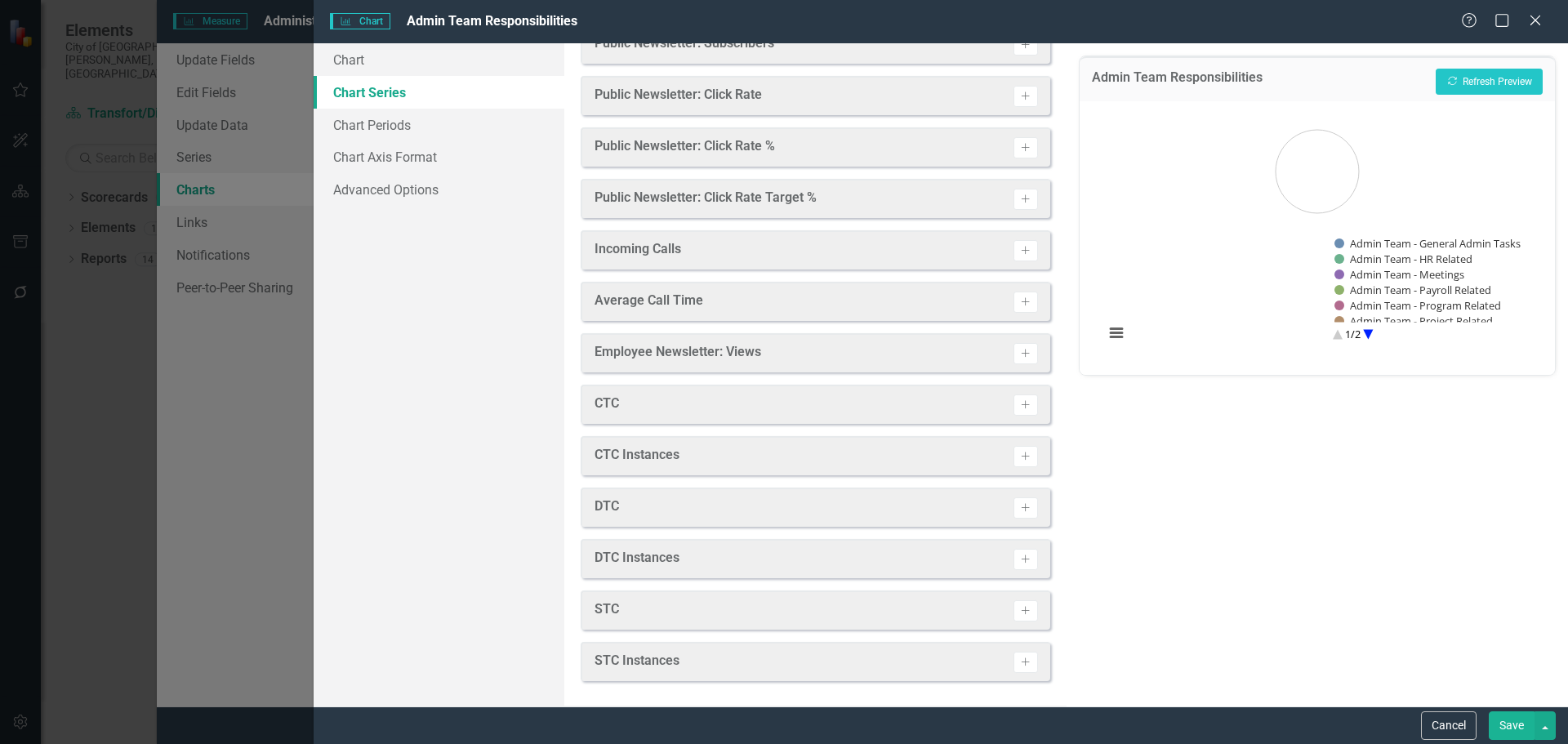
click at [1509, 722] on button "Save" at bounding box center [1511, 725] width 45 height 29
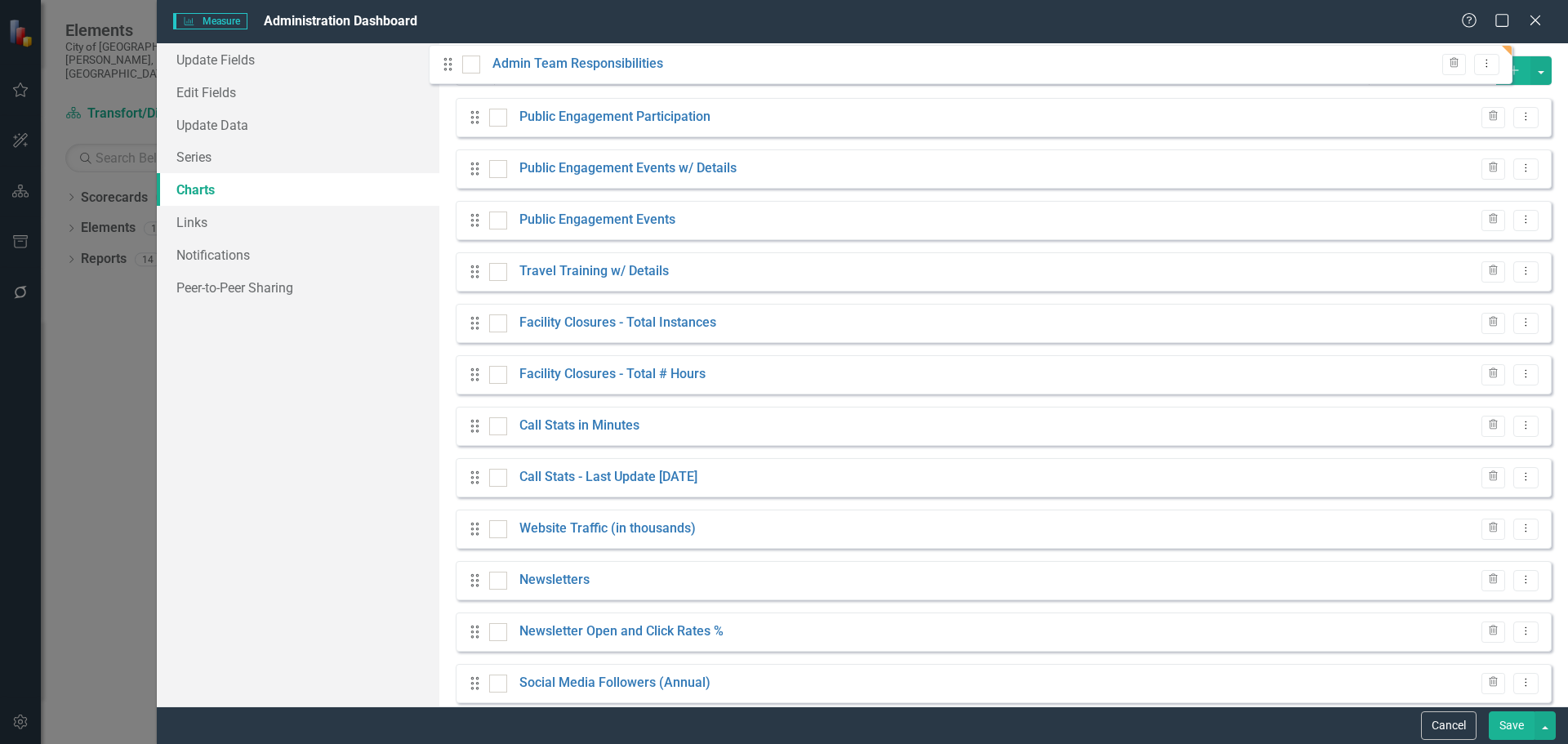
scroll to position [0, 0]
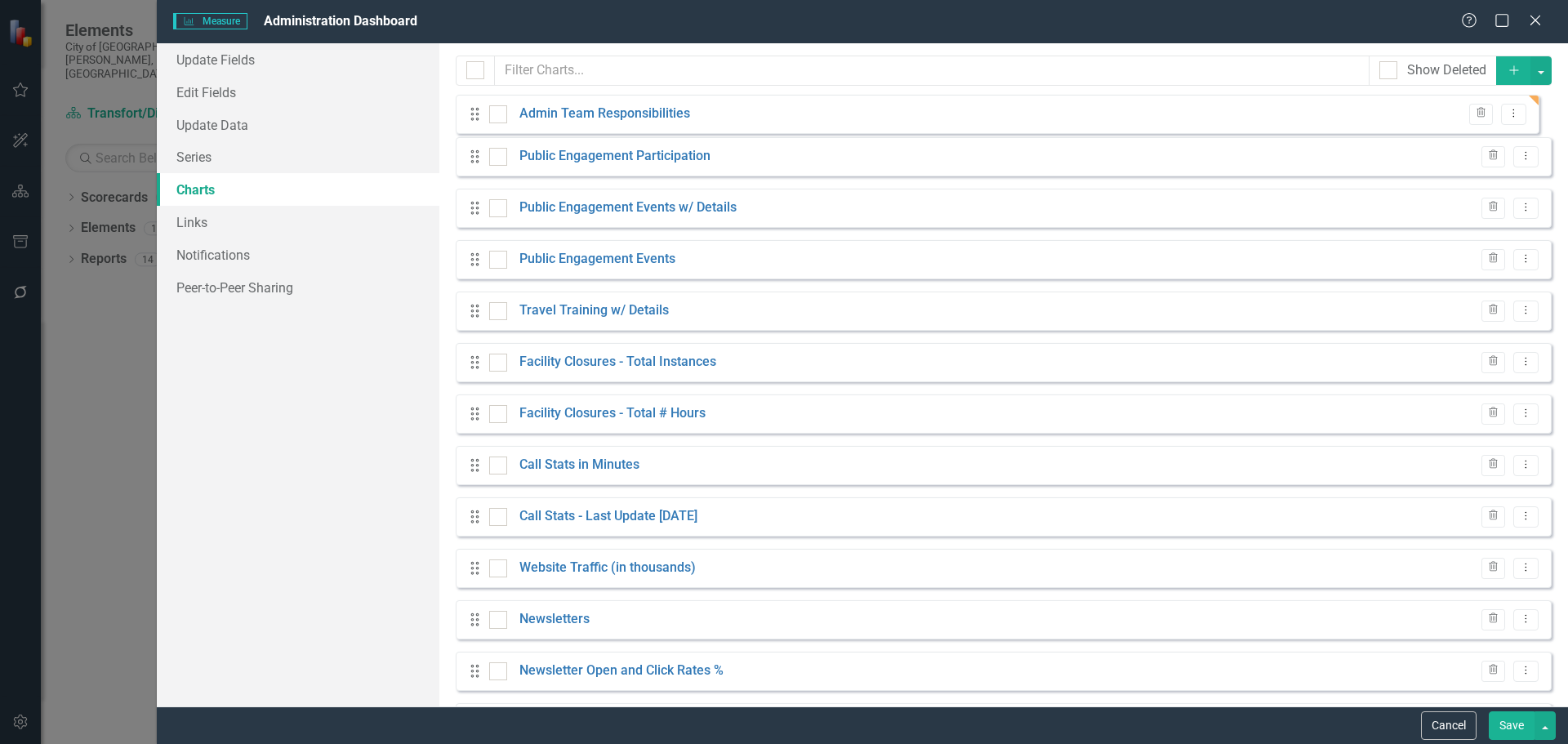
drag, startPoint x: 475, startPoint y: 669, endPoint x: 475, endPoint y: 121, distance: 548.0
click at [475, 121] on div "Drag Public Engagement Participation Trash Dropdown Menu Drag Public Engagement…" at bounding box center [1003, 477] width 1096 height 759
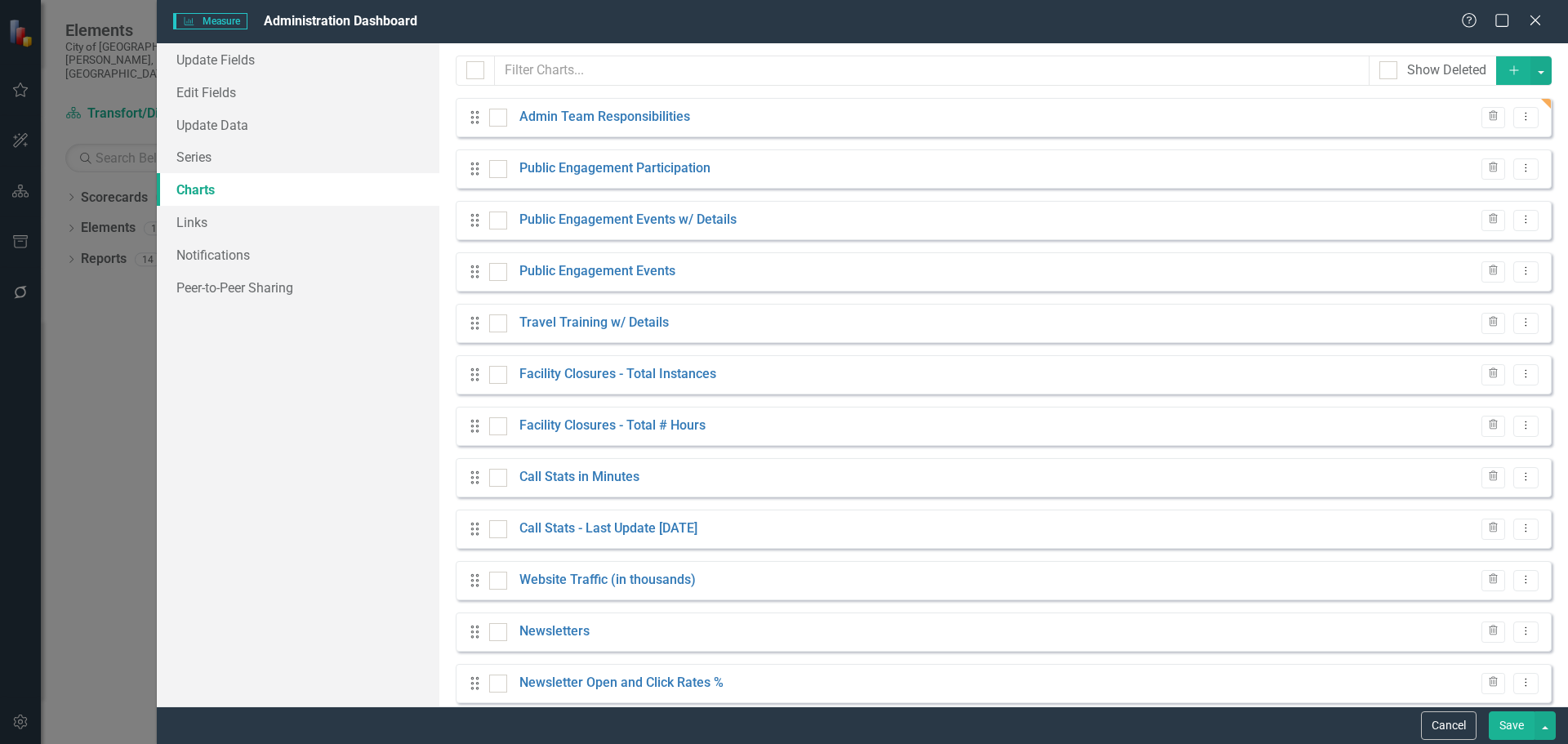
click at [1517, 726] on button "Save" at bounding box center [1511, 725] width 45 height 29
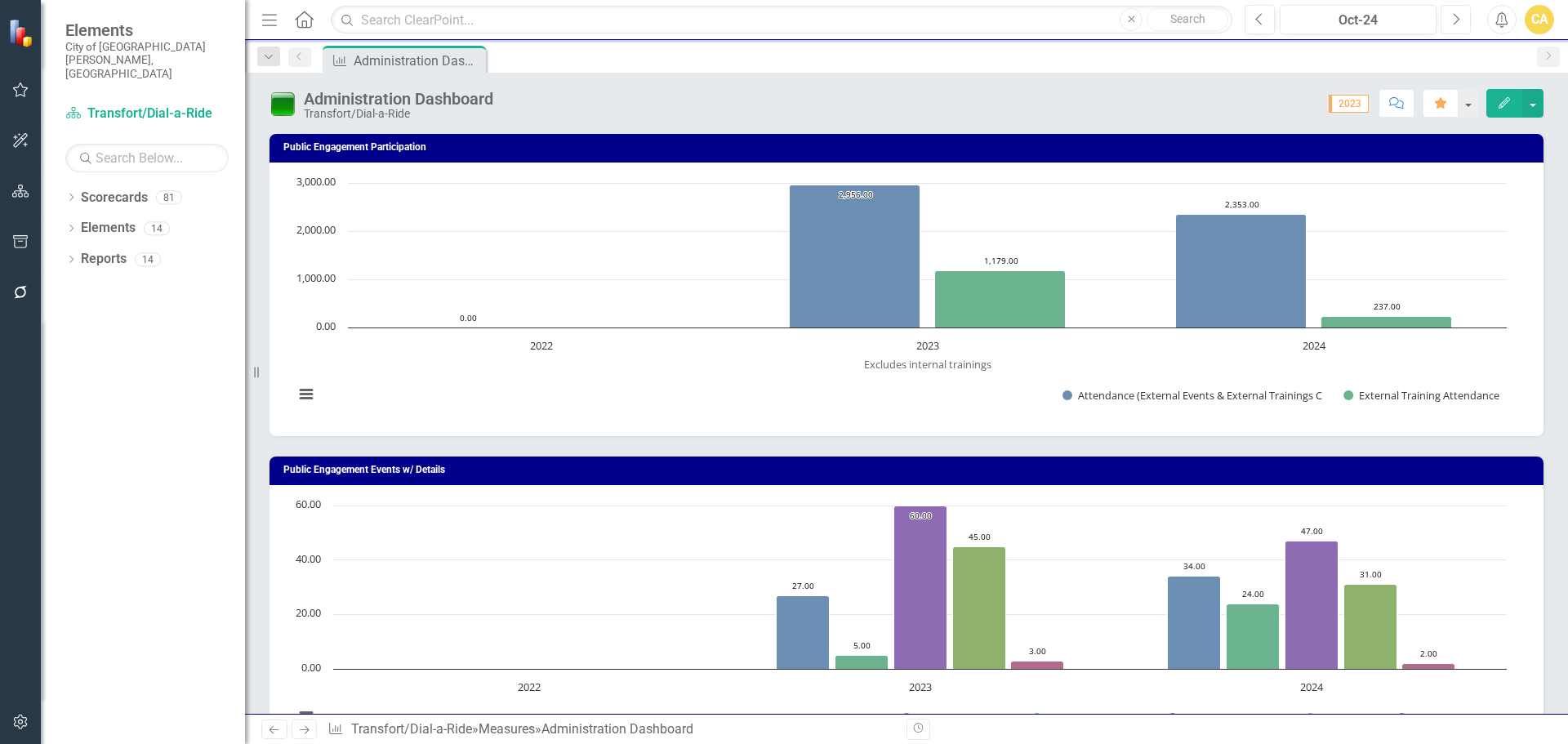
click at [1452, 23] on icon "Next" at bounding box center [1456, 19] width 9 height 15
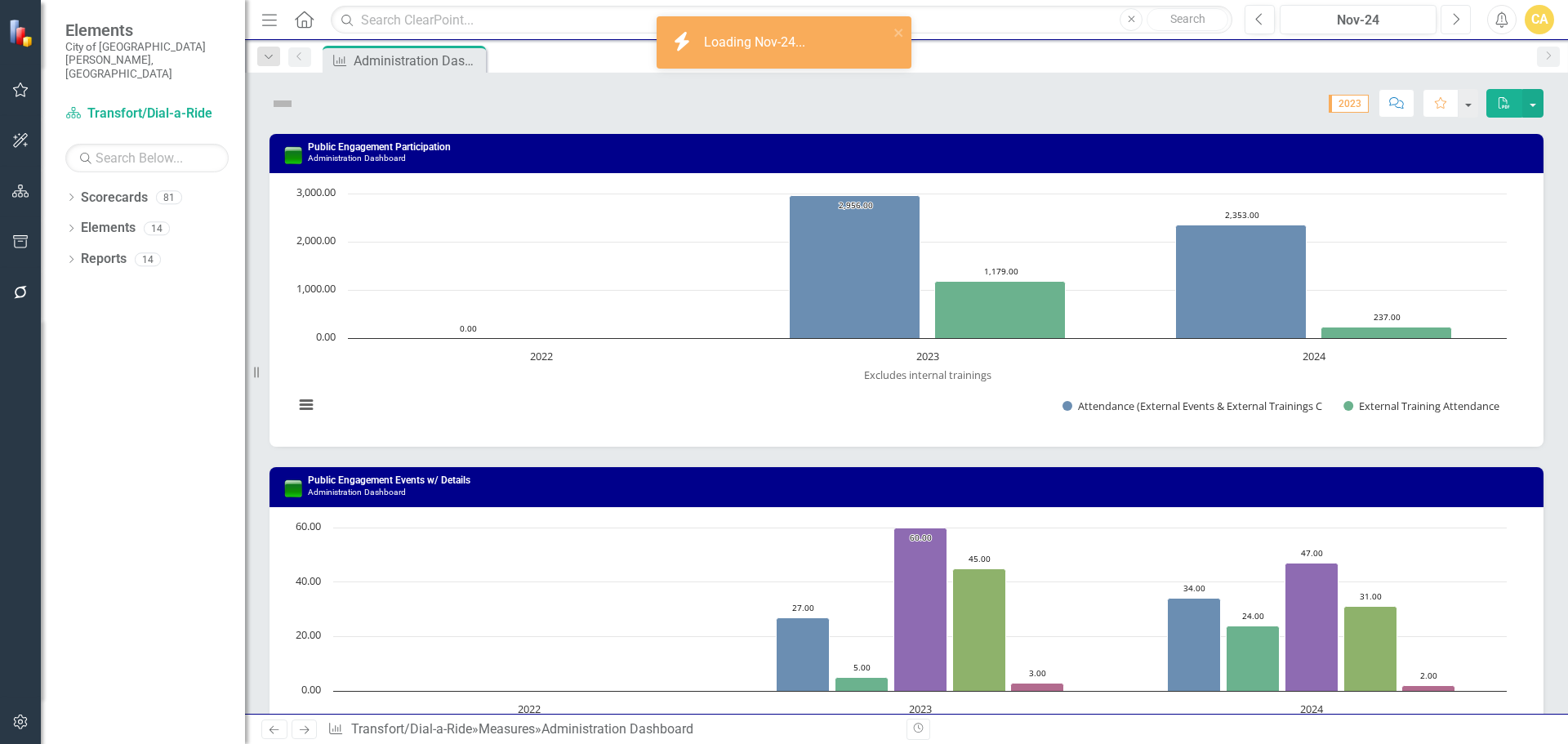
click at [1452, 23] on icon "Next" at bounding box center [1456, 19] width 9 height 15
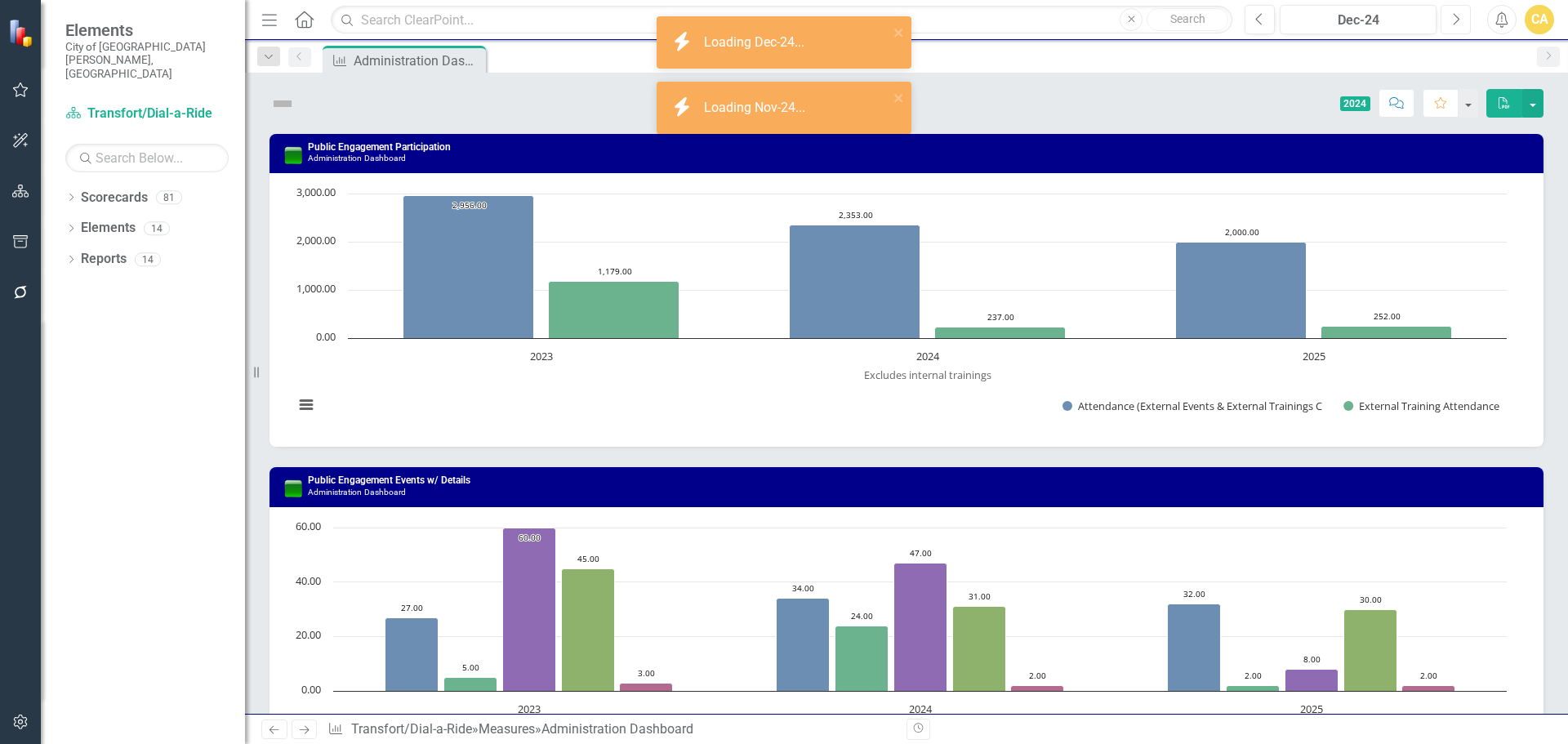
click at [1452, 23] on icon "Next" at bounding box center [1456, 19] width 9 height 15
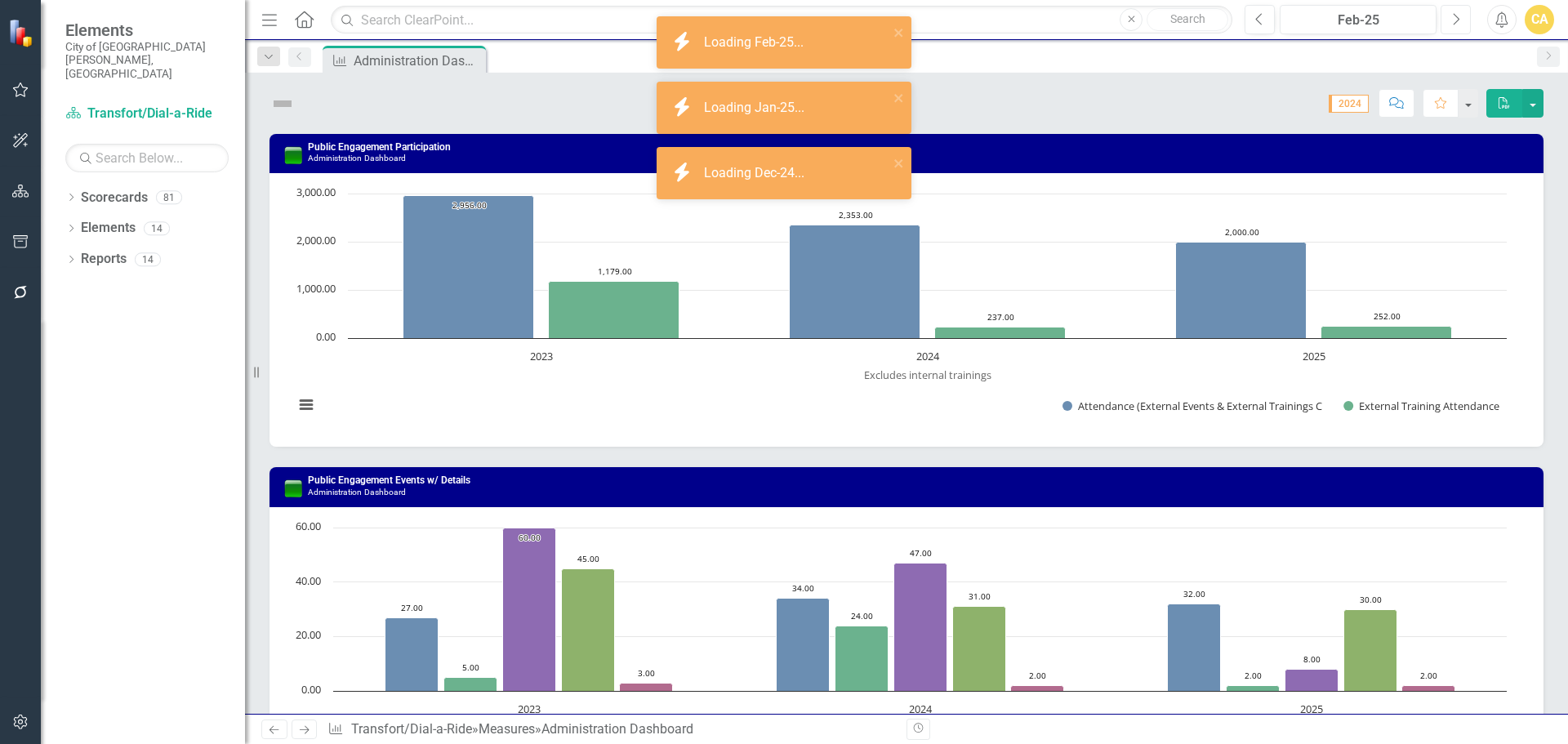
click at [1452, 23] on icon "Next" at bounding box center [1456, 19] width 9 height 15
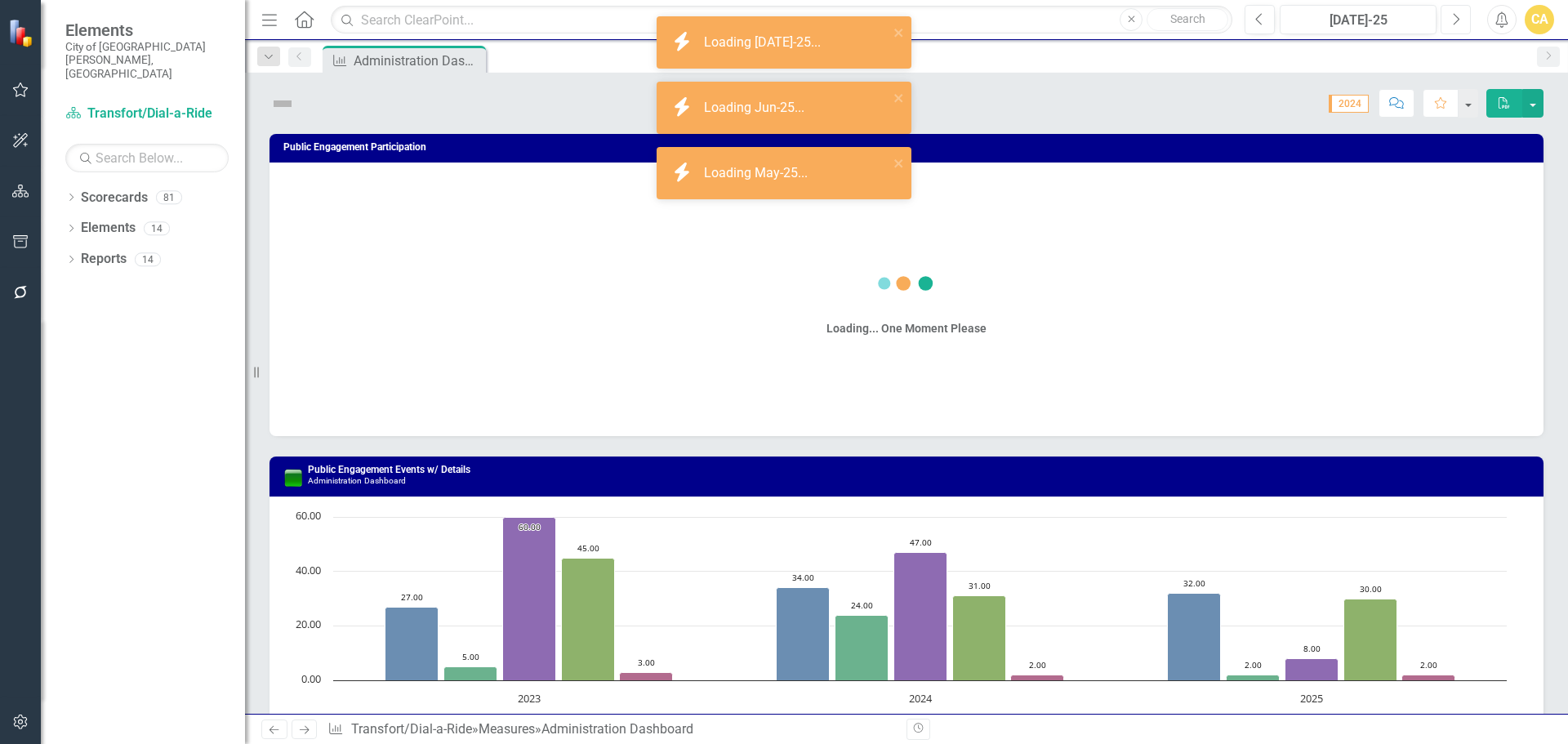
click at [1452, 23] on icon "Next" at bounding box center [1456, 19] width 9 height 15
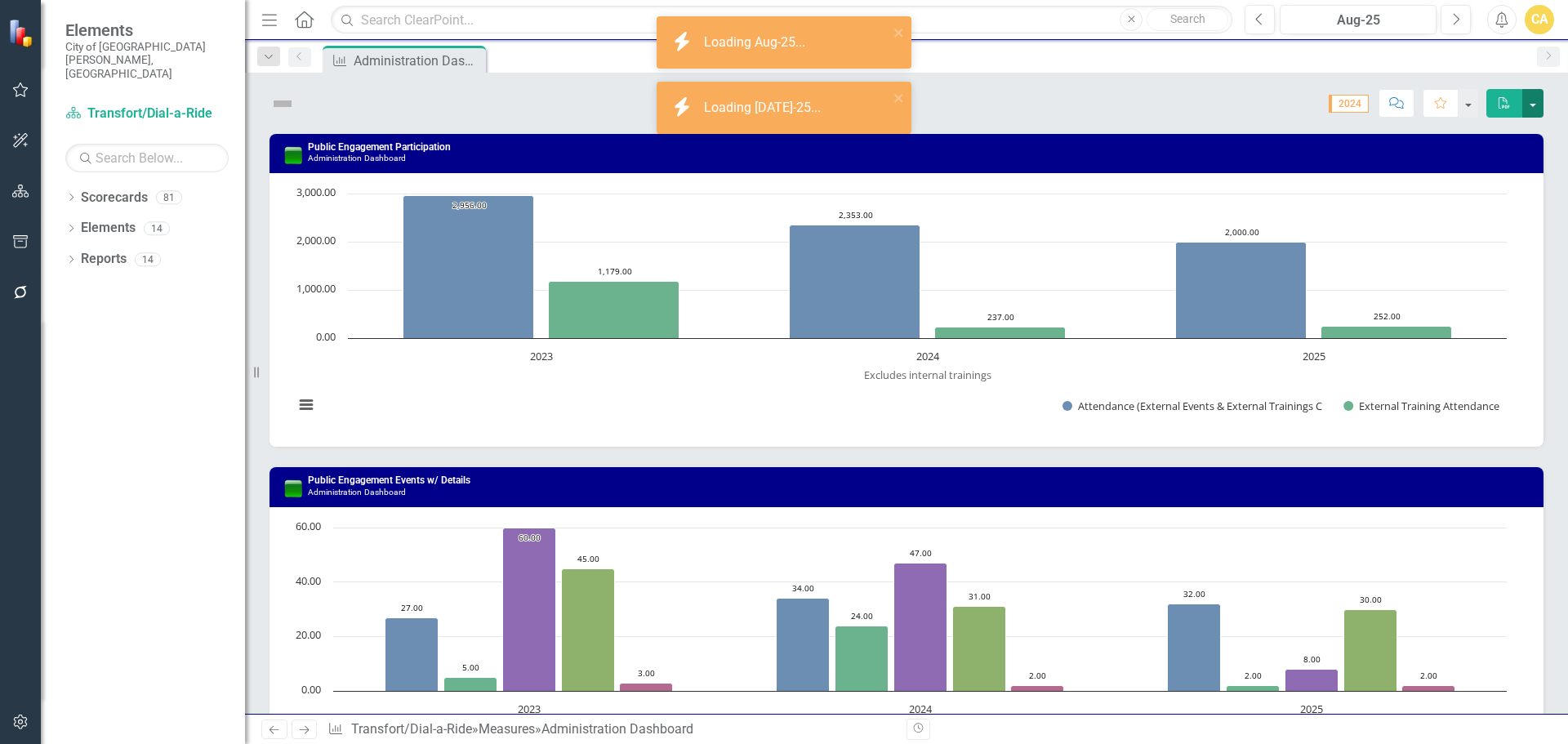
click at [1526, 102] on button "button" at bounding box center [1532, 103] width 21 height 29
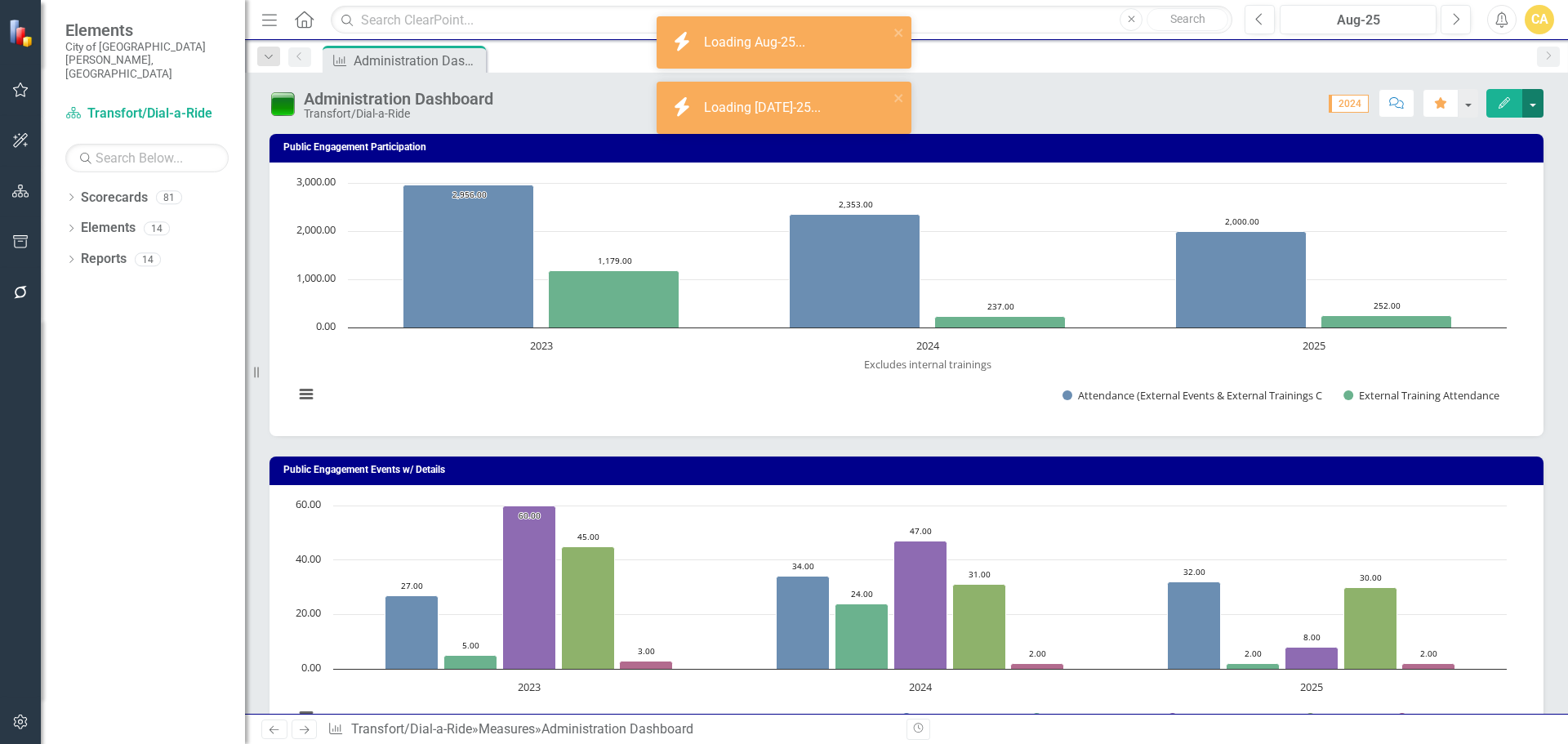
click at [1532, 98] on button "button" at bounding box center [1532, 103] width 21 height 29
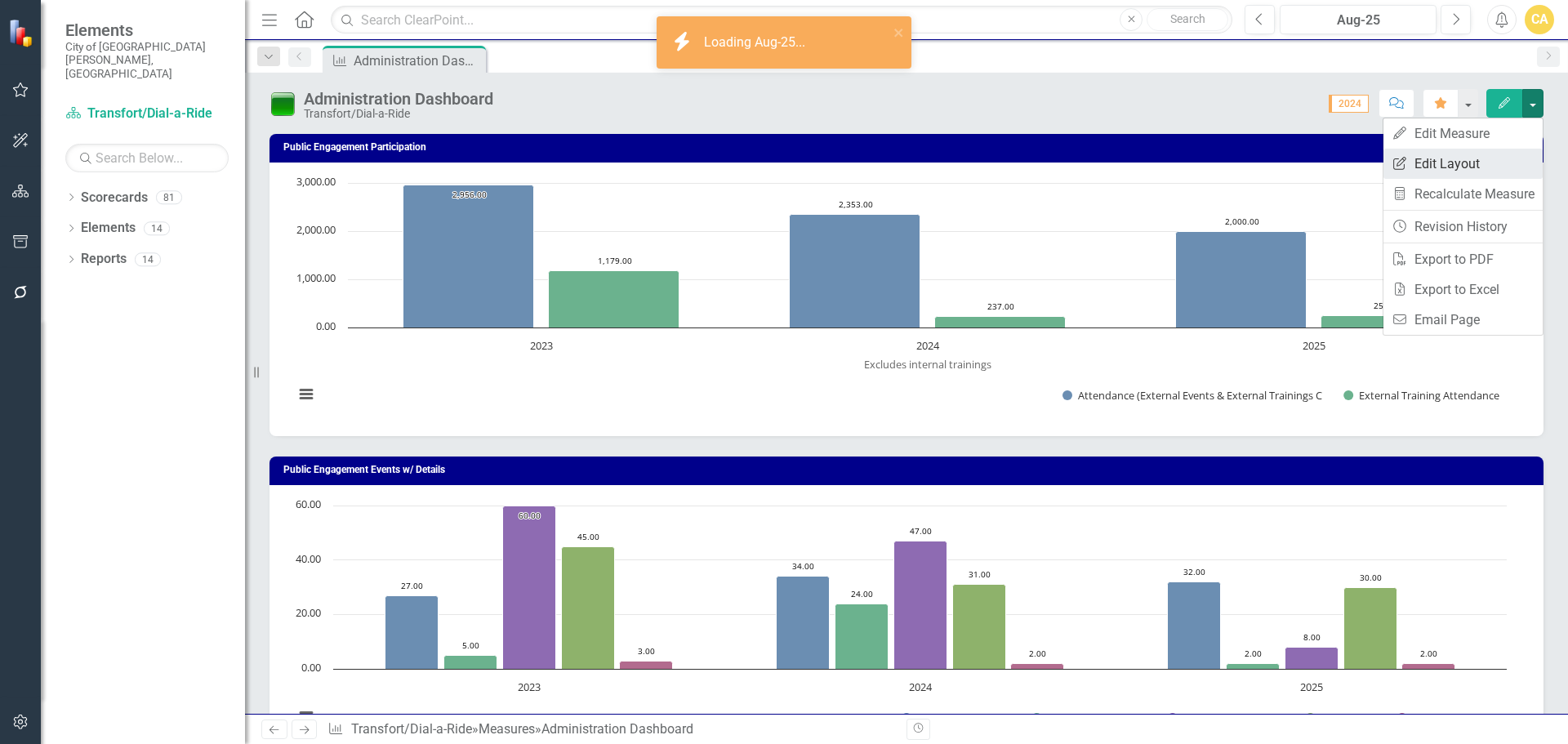
click at [1469, 155] on link "Edit Report Edit Layout" at bounding box center [1462, 164] width 159 height 31
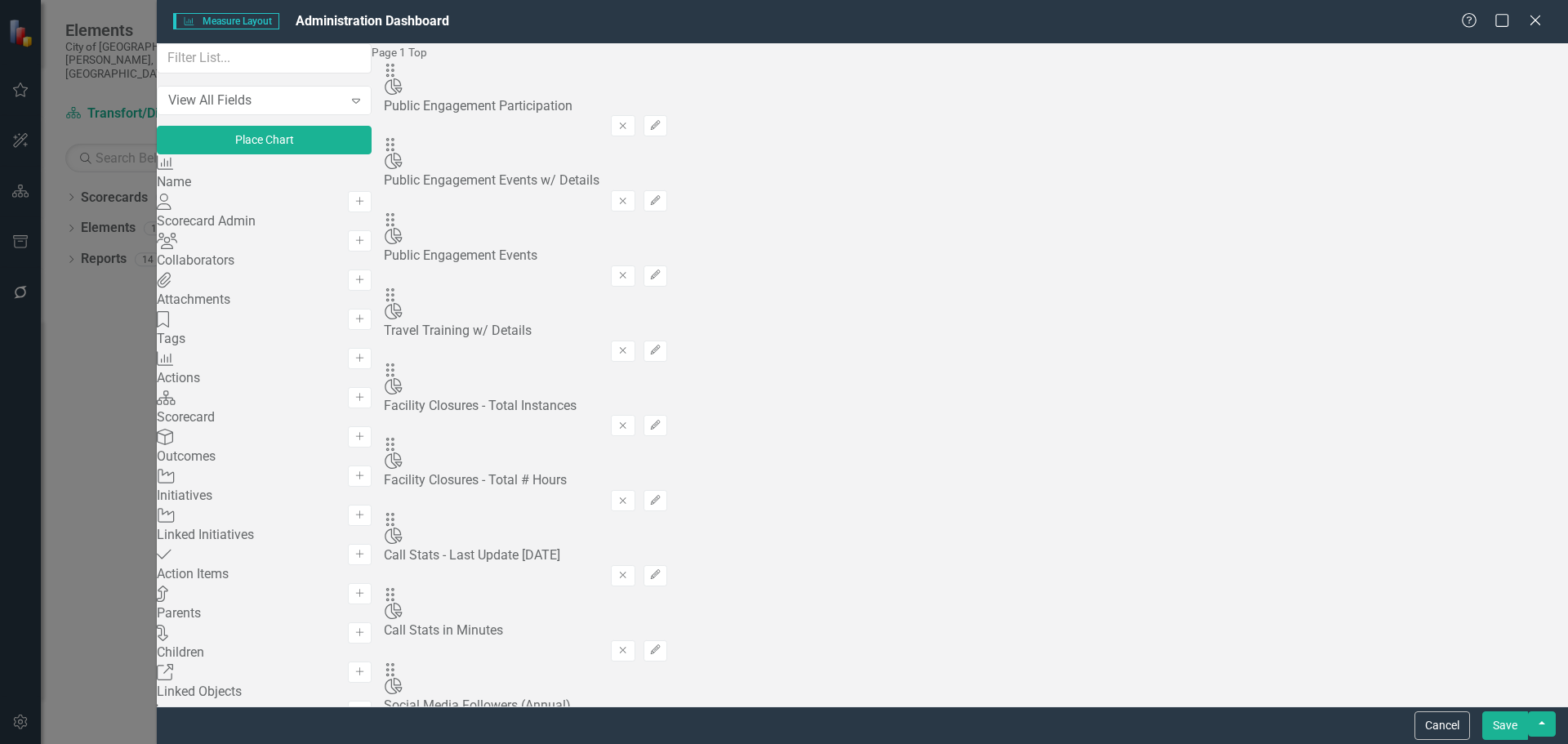
scroll to position [980, 0]
click at [1510, 723] on button "Save" at bounding box center [1504, 725] width 45 height 29
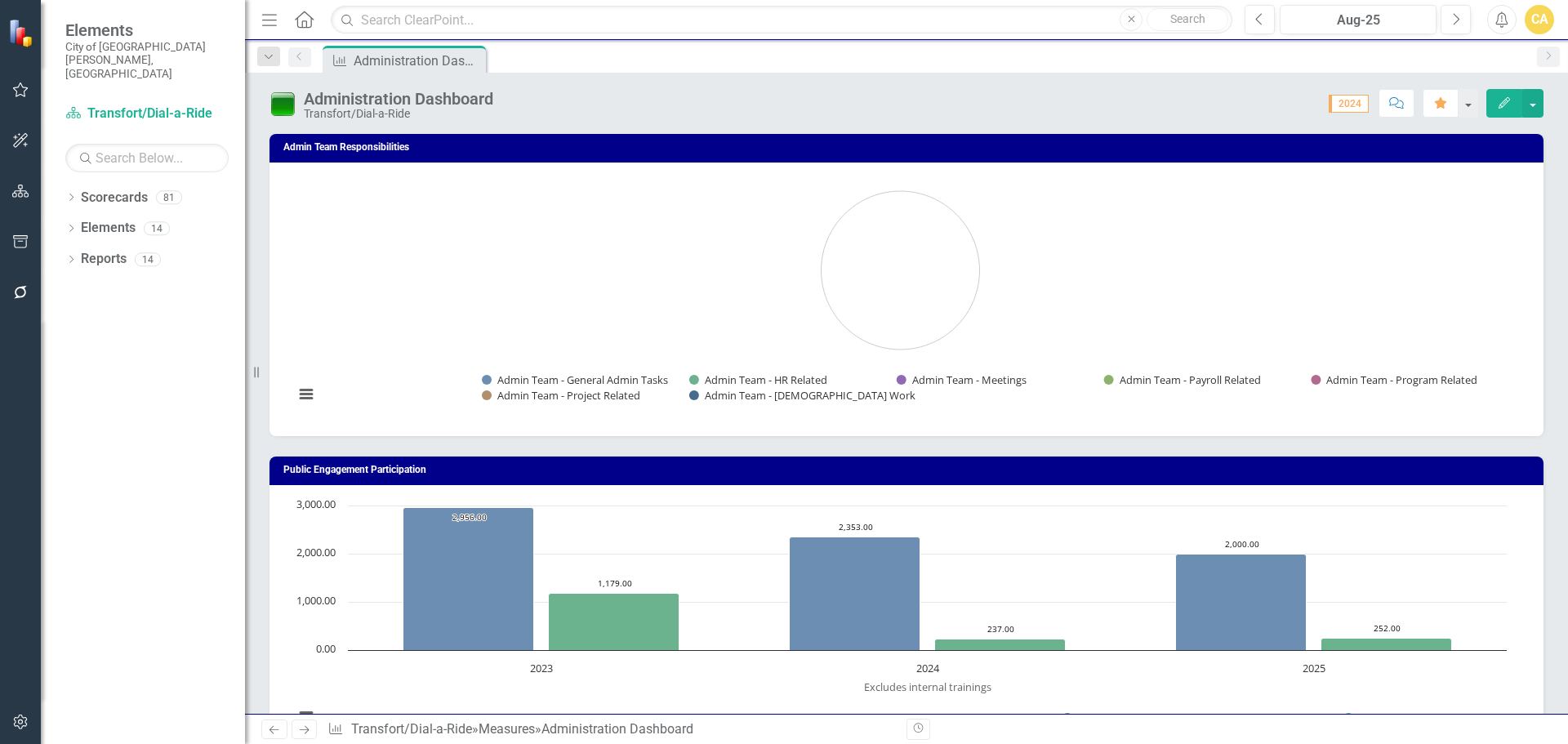
click at [1442, 149] on h3 "Admin Team Responsibilities" at bounding box center [909, 146] width 1251 height 10
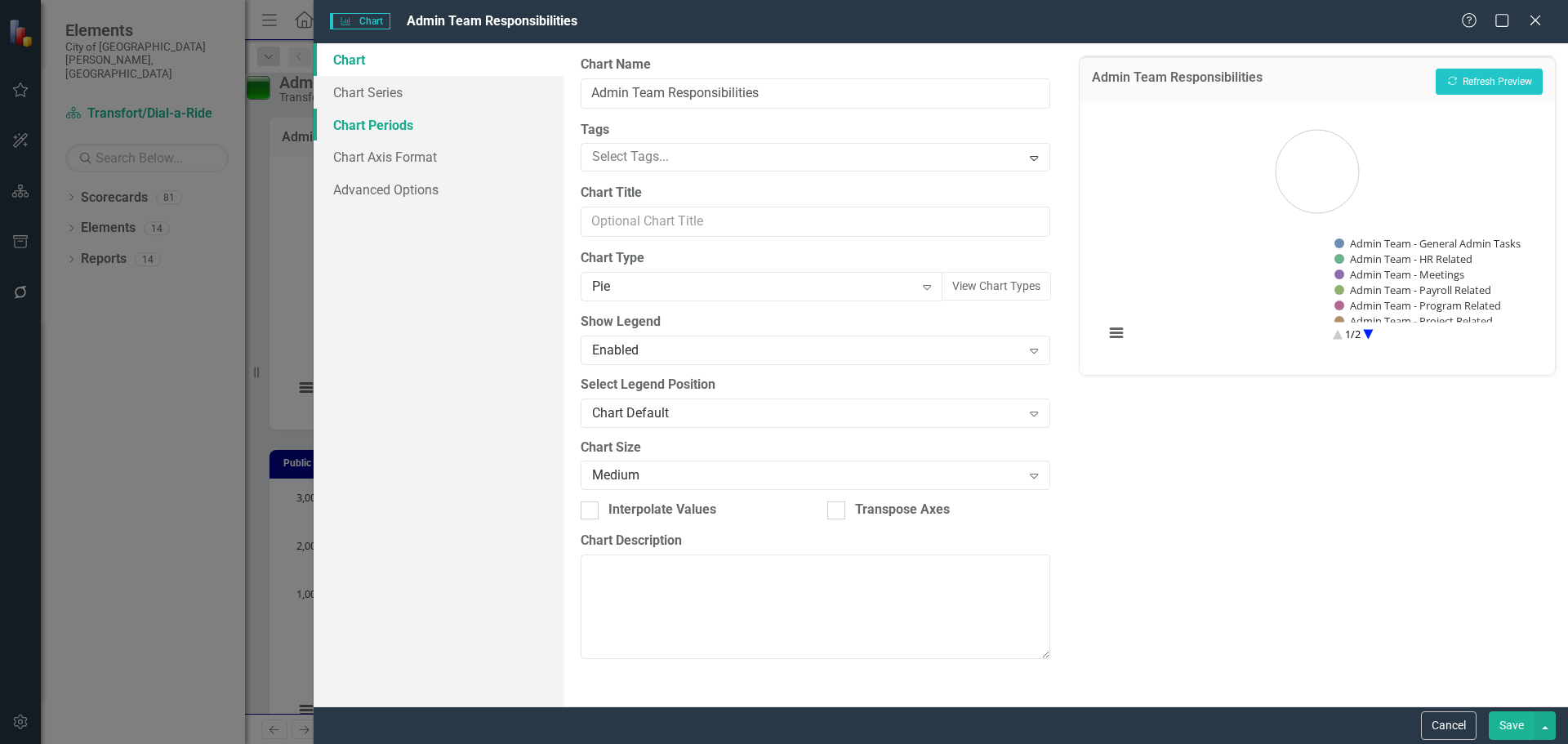
click at [398, 130] on link "Chart Periods" at bounding box center [439, 124] width 251 height 32
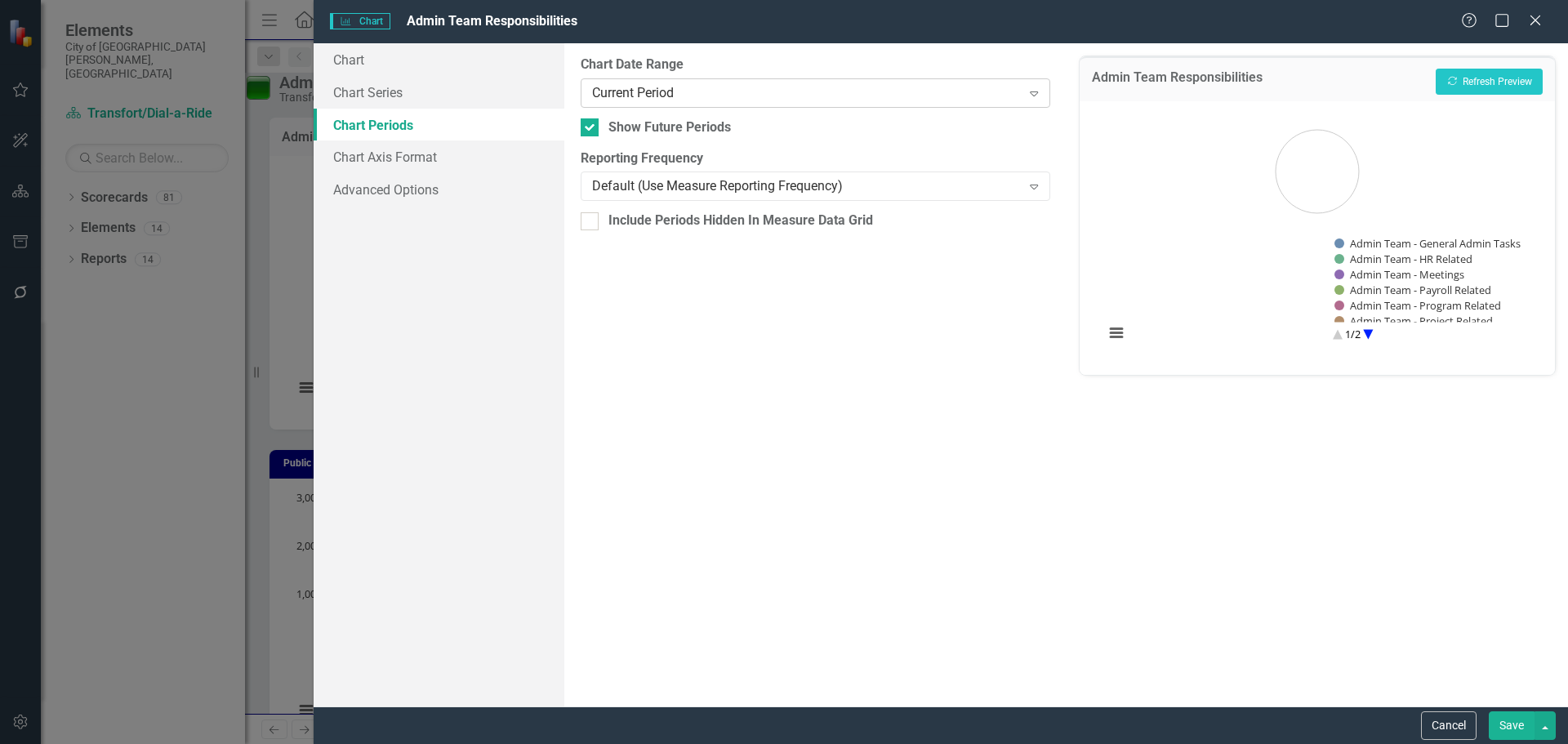
click at [669, 97] on div "Current Period" at bounding box center [806, 93] width 429 height 19
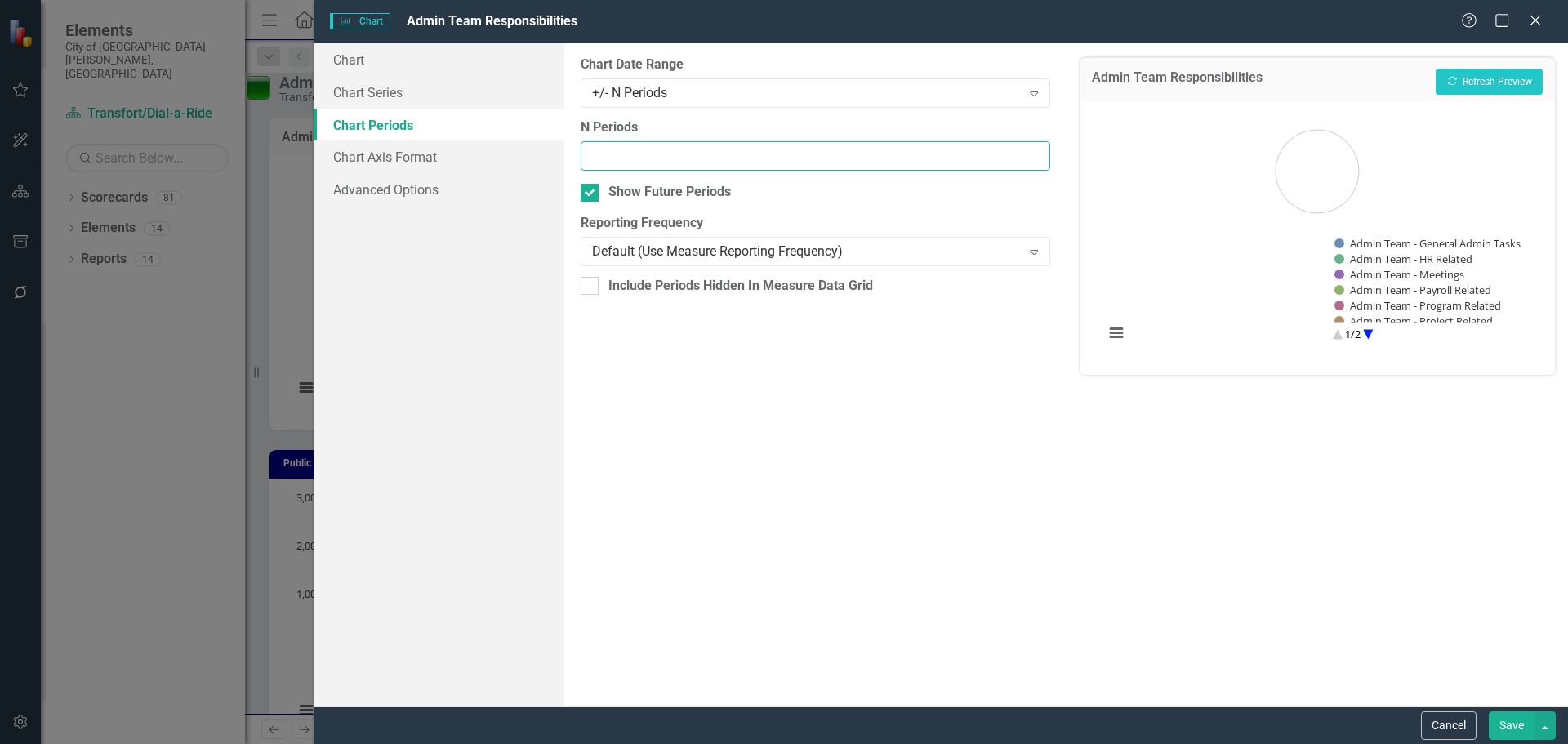
click at [654, 156] on input "N Periods" at bounding box center [815, 156] width 468 height 31
type input "1"
click at [1511, 83] on button "Recalculate Refresh Preview" at bounding box center [1489, 81] width 107 height 26
click at [653, 88] on div "+/- N Periods" at bounding box center [806, 93] width 429 height 19
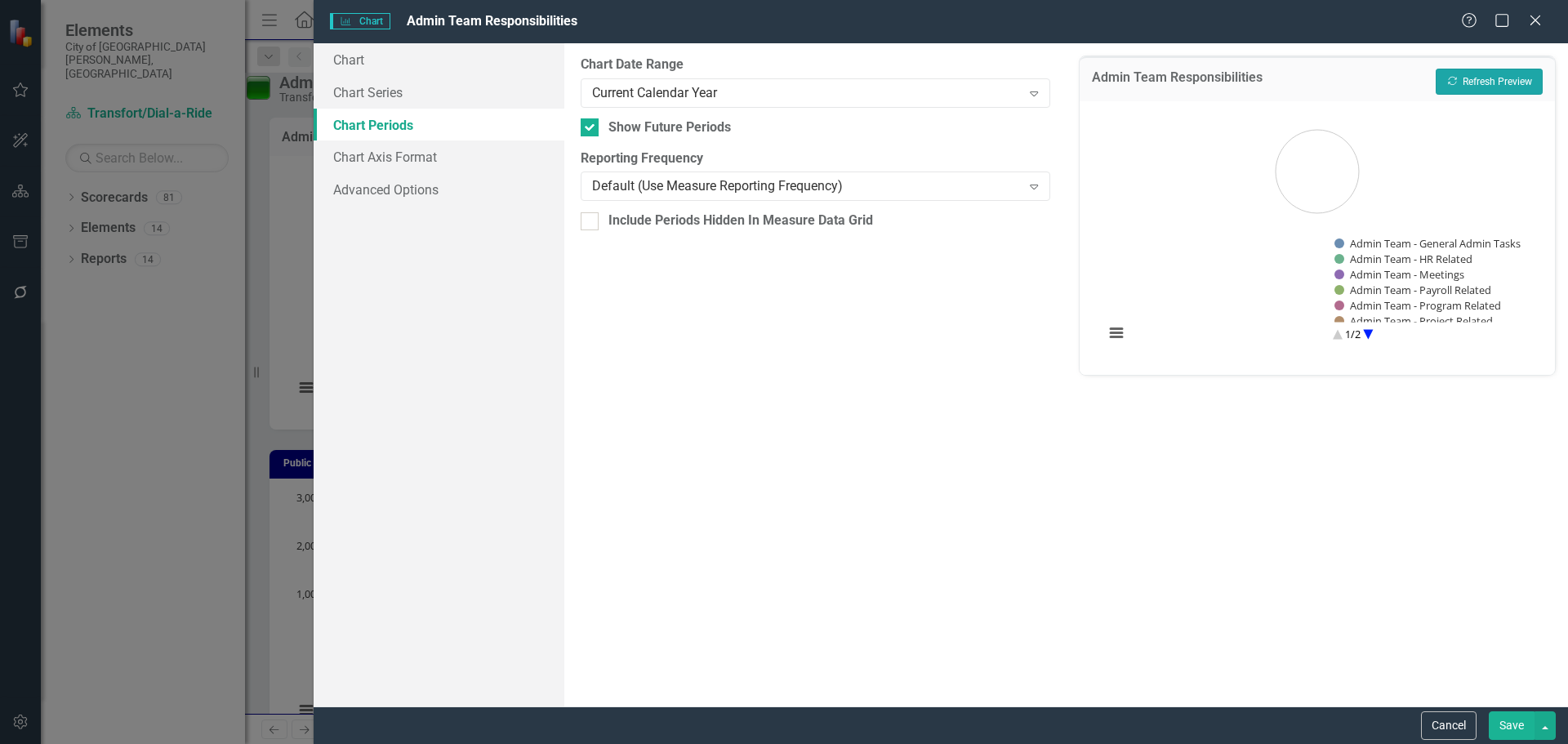
click at [1473, 90] on button "Recalculate Refresh Preview" at bounding box center [1489, 81] width 107 height 26
click at [590, 127] on input "Show Future Periods" at bounding box center [585, 123] width 10 height 10
checkbox input "false"
click at [1475, 83] on button "Recalculate Refresh Preview" at bounding box center [1489, 81] width 107 height 26
click at [392, 93] on link "Chart Series" at bounding box center [439, 92] width 251 height 32
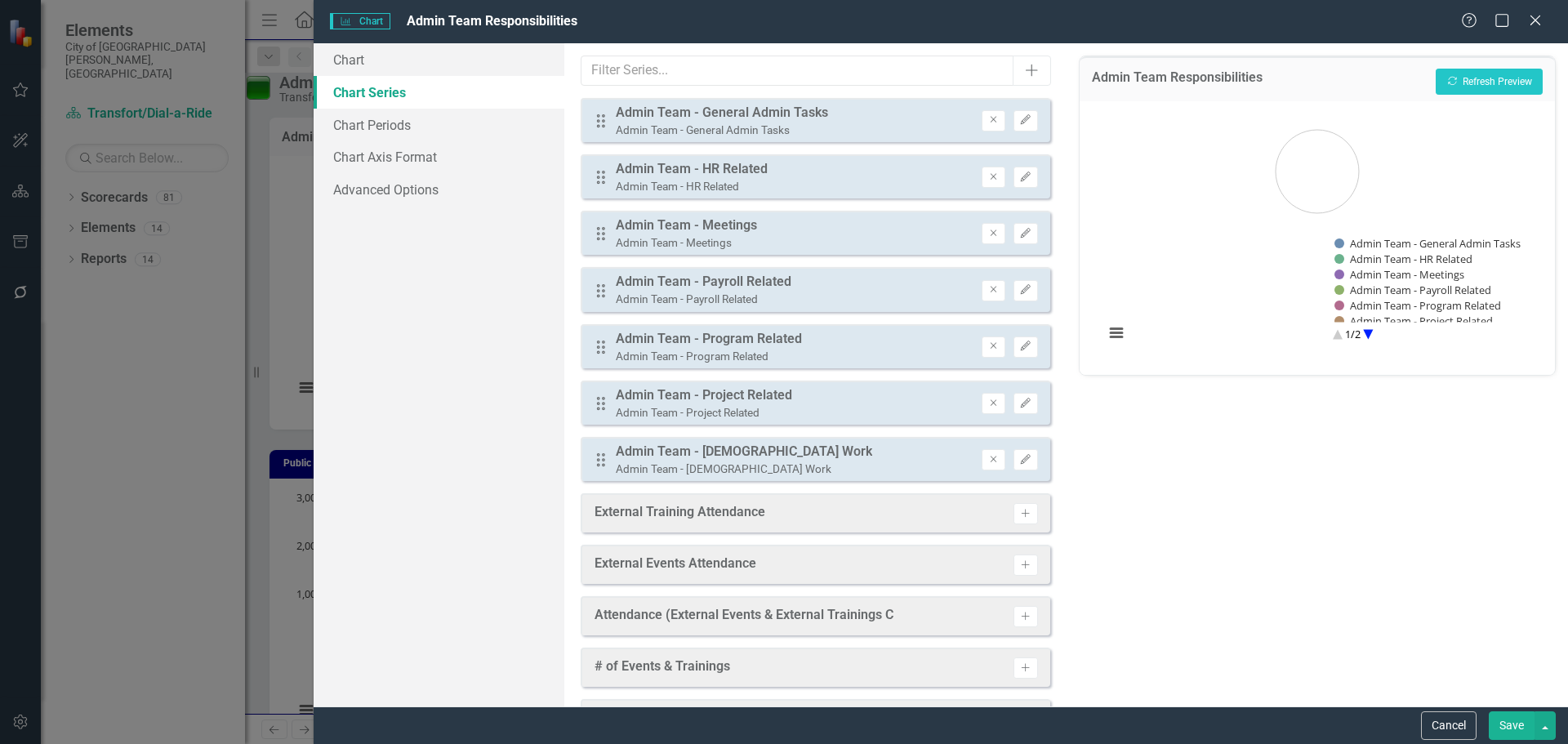
click at [1499, 717] on button "Save" at bounding box center [1511, 725] width 45 height 29
